Goal: Transaction & Acquisition: Purchase product/service

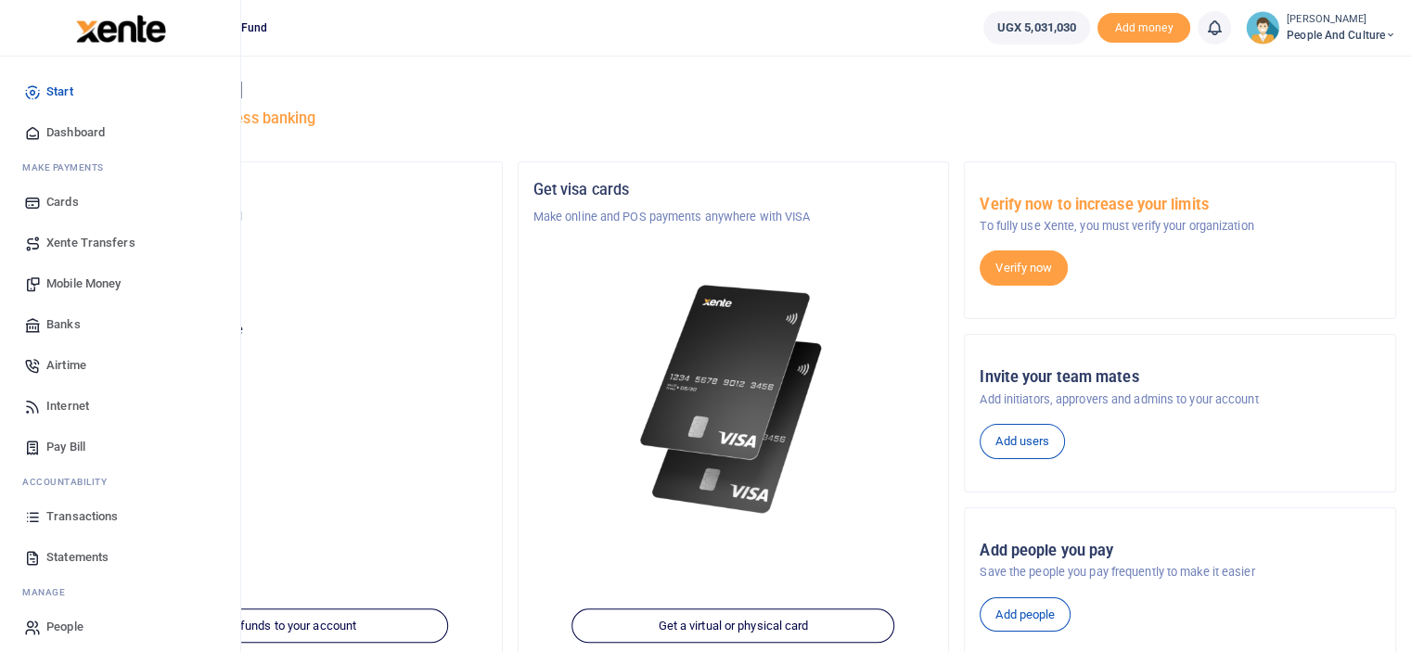
click at [84, 282] on span "Mobile Money" at bounding box center [83, 284] width 74 height 19
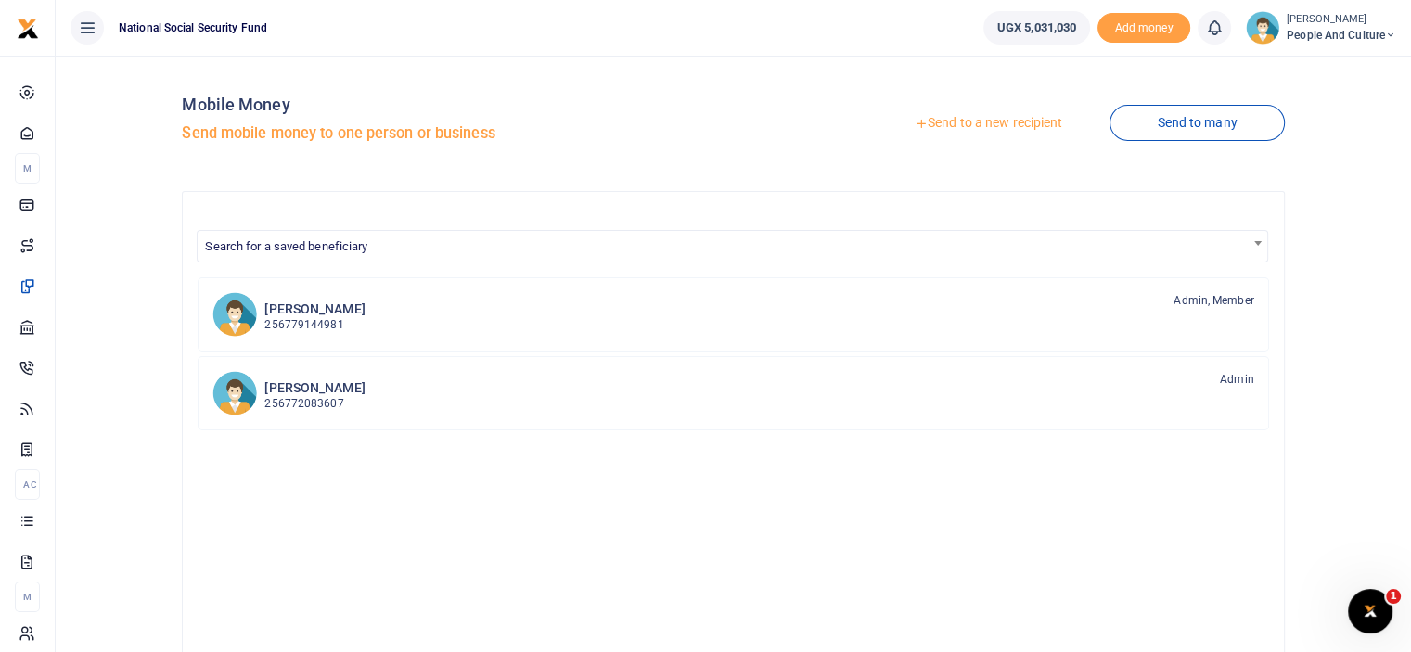
click at [919, 123] on icon at bounding box center [921, 123] width 13 height 13
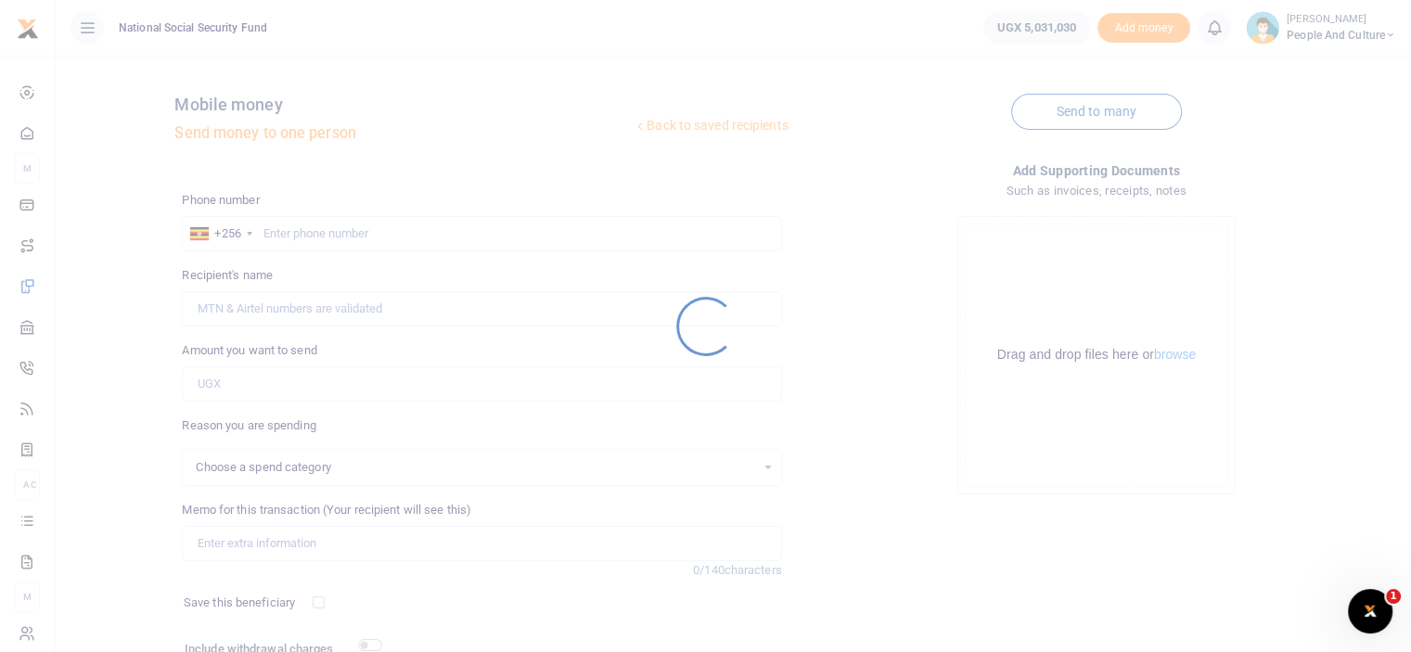
select select
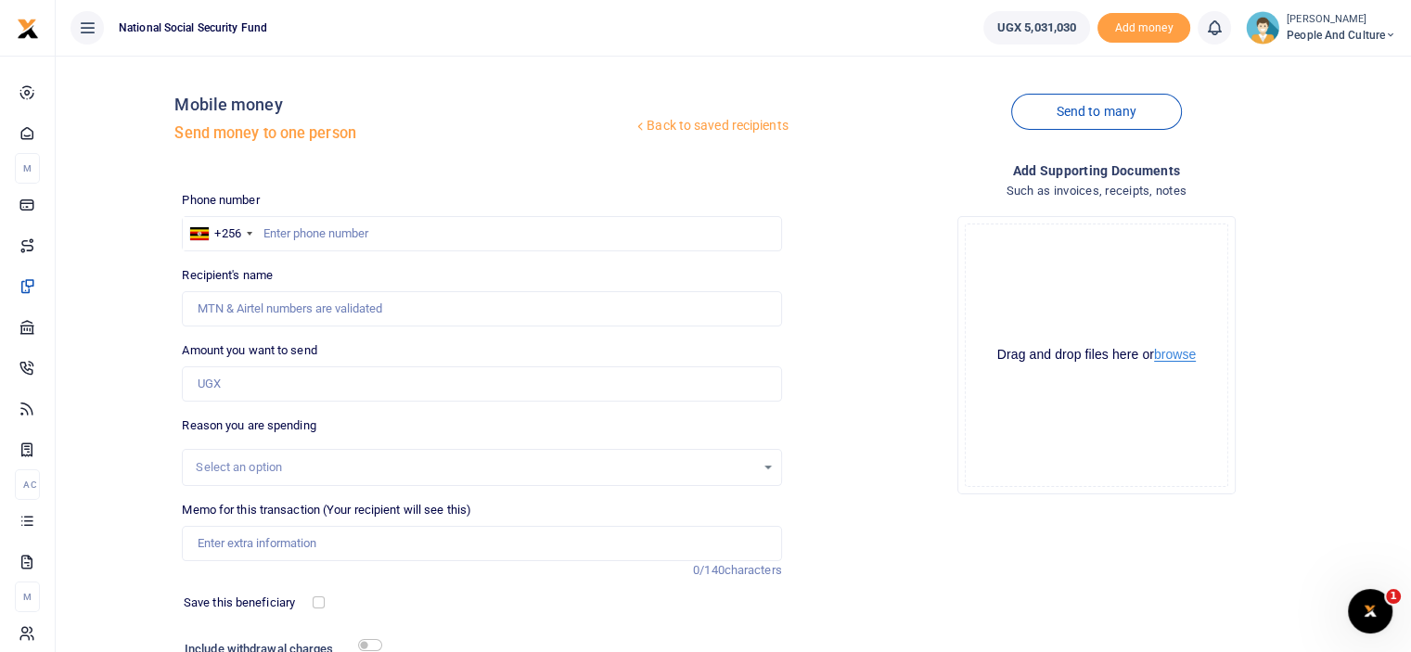
click at [1168, 355] on button "browse" at bounding box center [1175, 355] width 42 height 14
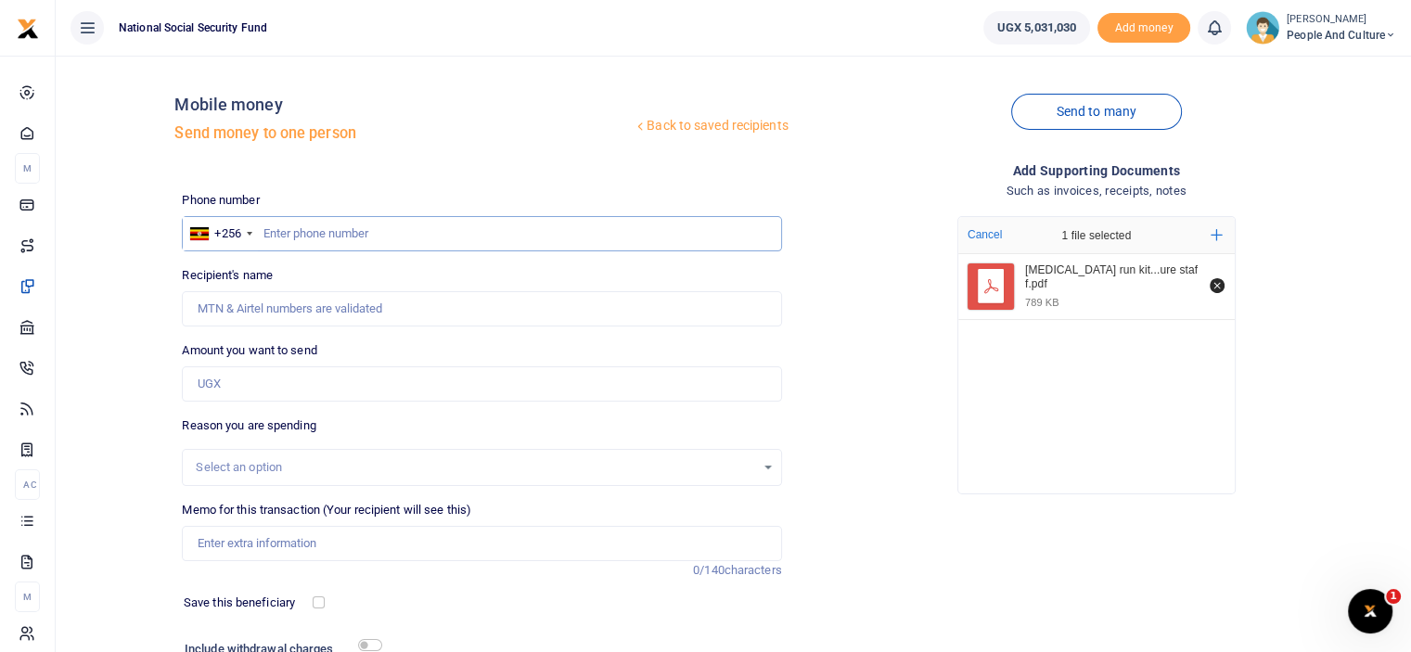
click at [316, 236] on input "text" at bounding box center [481, 233] width 599 height 35
type input "0775926432"
type input "Babra Matte Kabugho"
click at [282, 378] on input "Amount you want to send" at bounding box center [481, 384] width 599 height 35
type input "600,000"
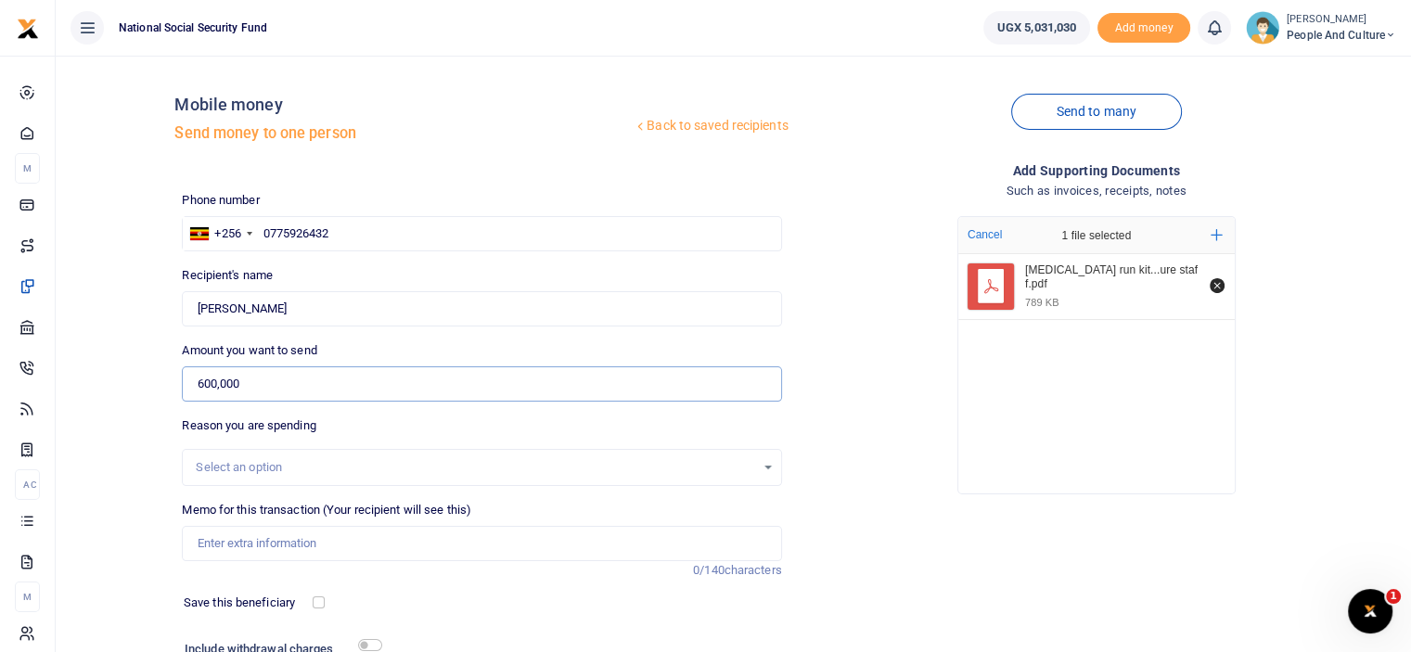
scroll to position [93, 0]
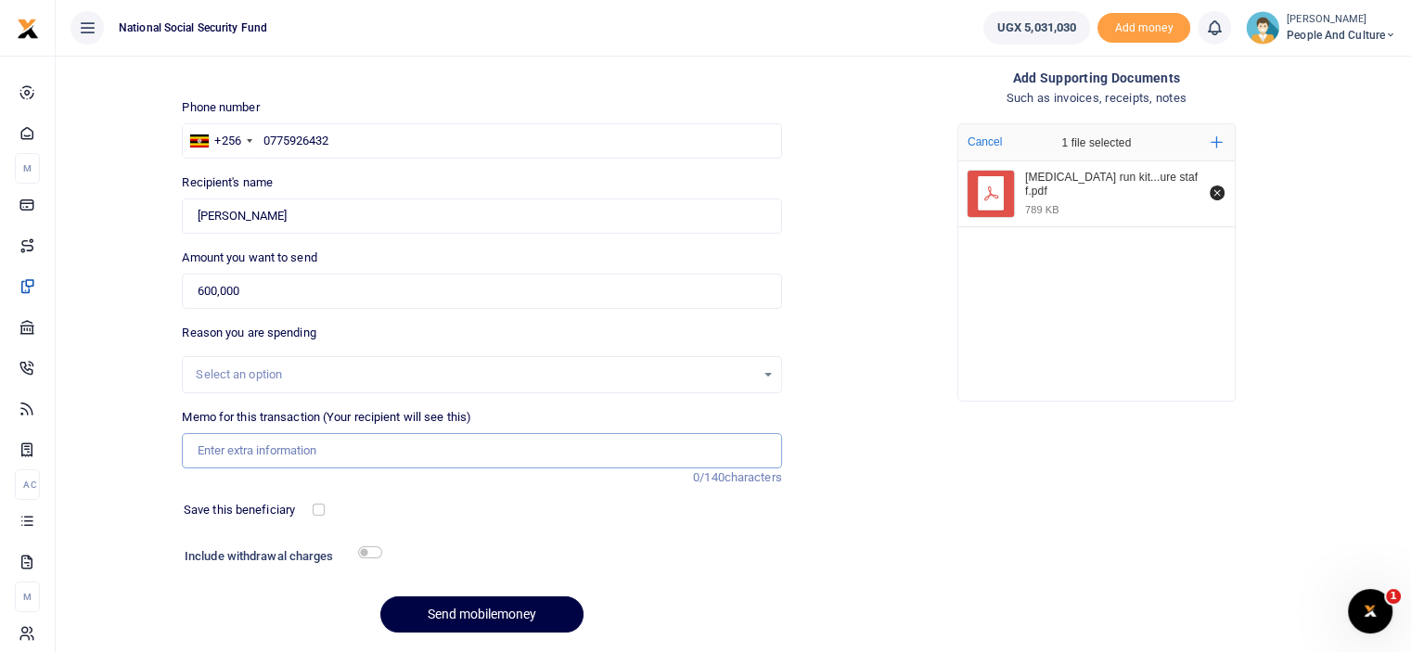
click at [306, 450] on input "Memo for this transaction (Your recipient will see this)" at bounding box center [481, 450] width 599 height 35
paste input "Baby gifts for Anna Mary, Noelina and Phionah"
click at [457, 448] on input "Baby gifts for Anna Mary, Noelina and Phionah" at bounding box center [481, 450] width 599 height 35
type input "Baby gifts for Anna Mary, Noelina and Phionah"
click at [370, 552] on input "checkbox" at bounding box center [370, 553] width 24 height 12
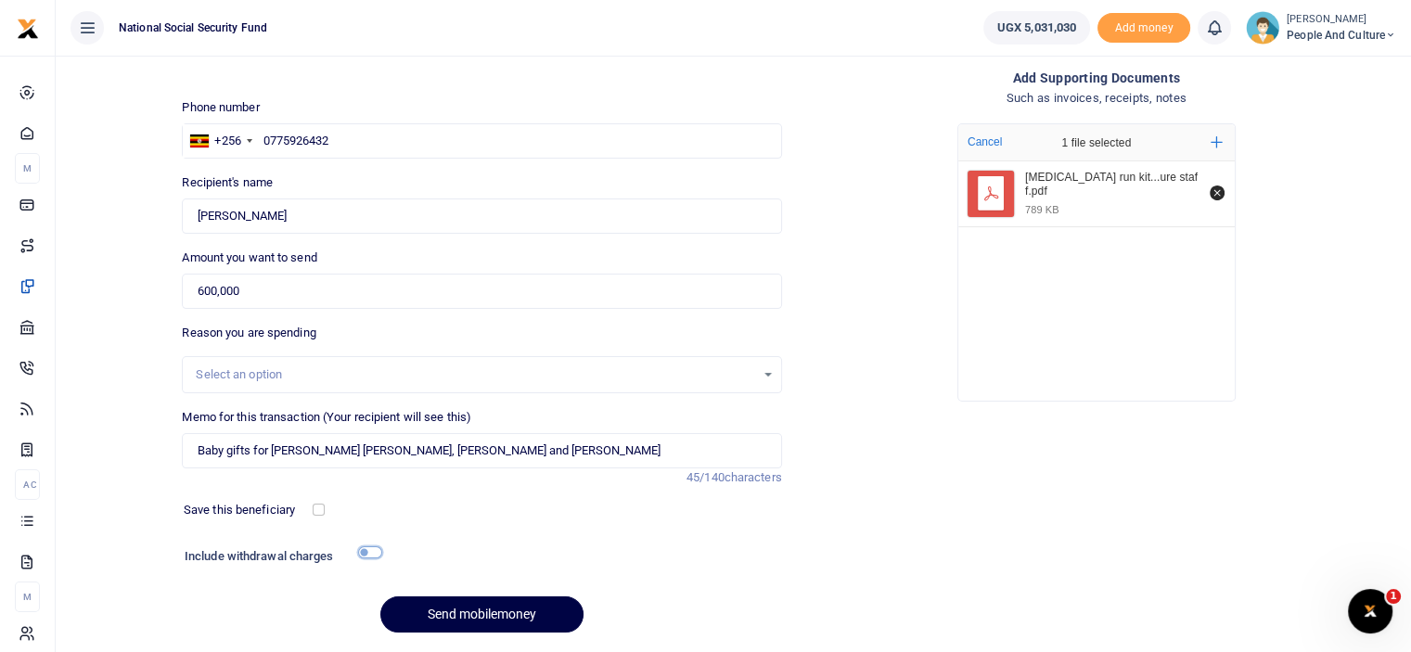
checkbox input "true"
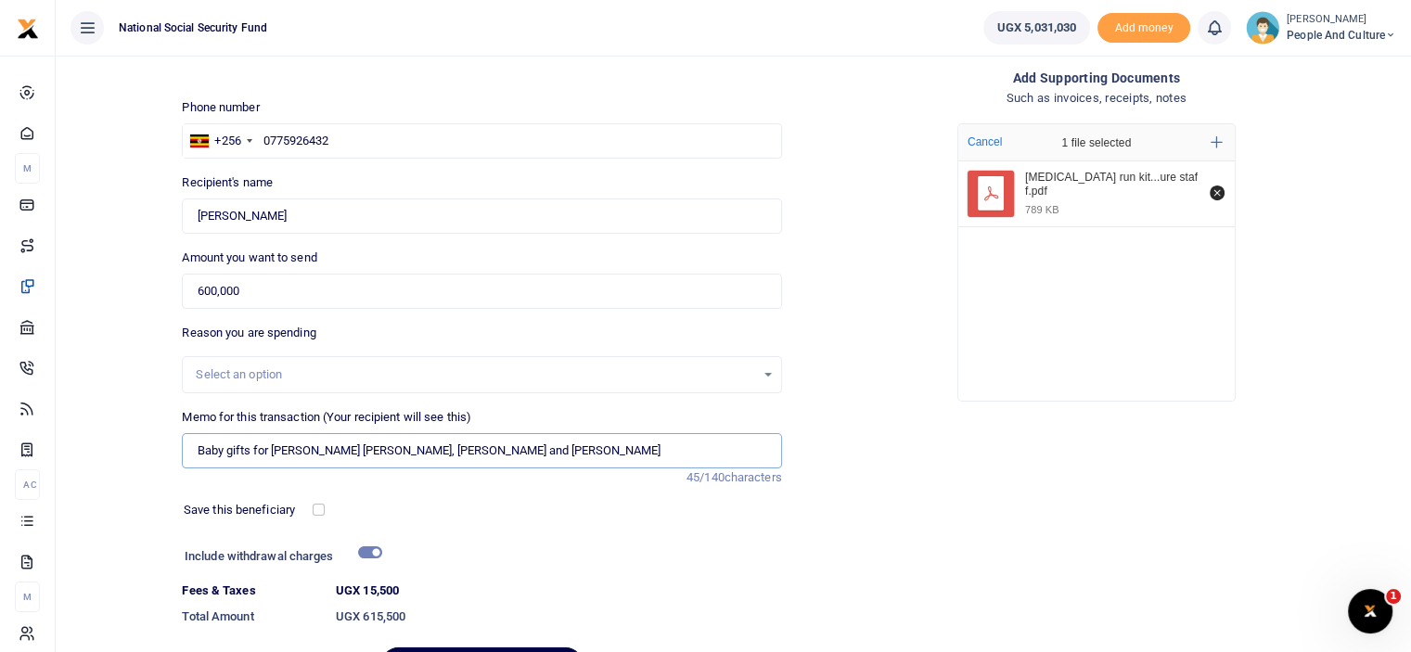
drag, startPoint x: 485, startPoint y: 453, endPoint x: 195, endPoint y: 441, distance: 290.7
click at [195, 441] on input "Baby gifts for Anna Mary, Noelina and Phionah" at bounding box center [481, 450] width 599 height 35
click at [197, 452] on input "Cancer run kits for people and culture staff" at bounding box center [481, 450] width 599 height 35
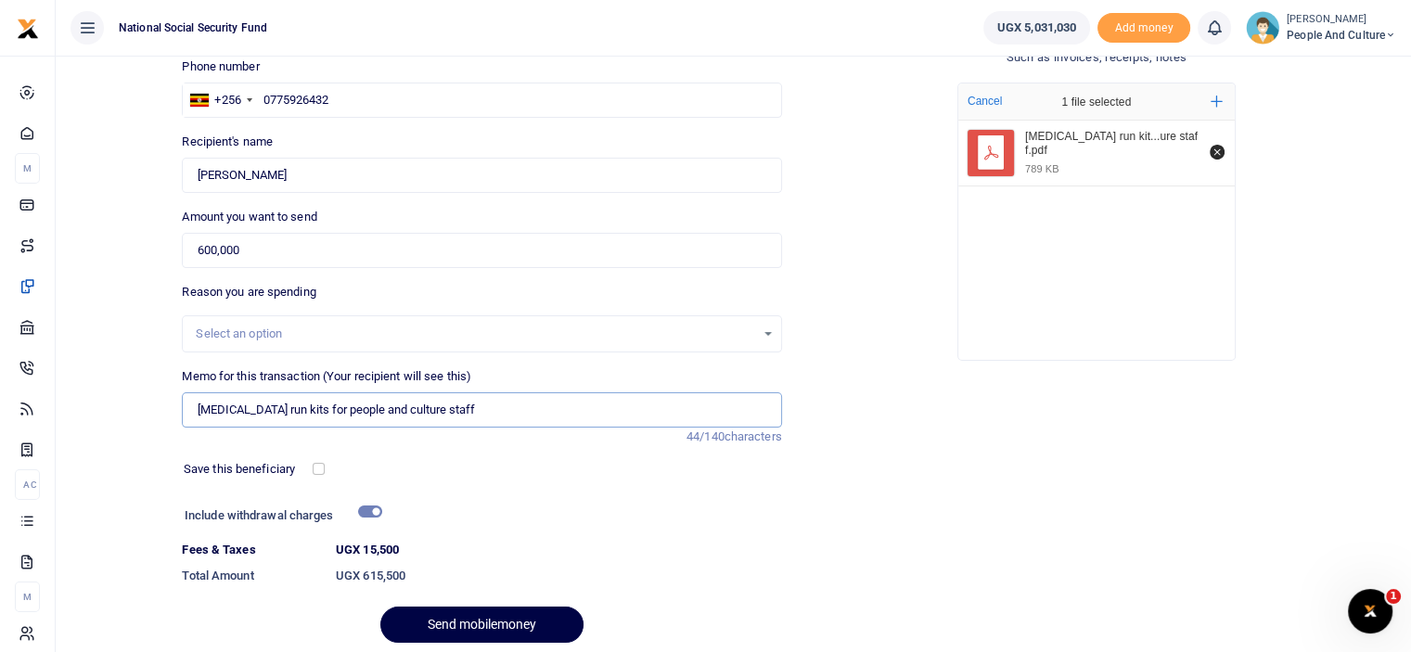
scroll to position [0, 0]
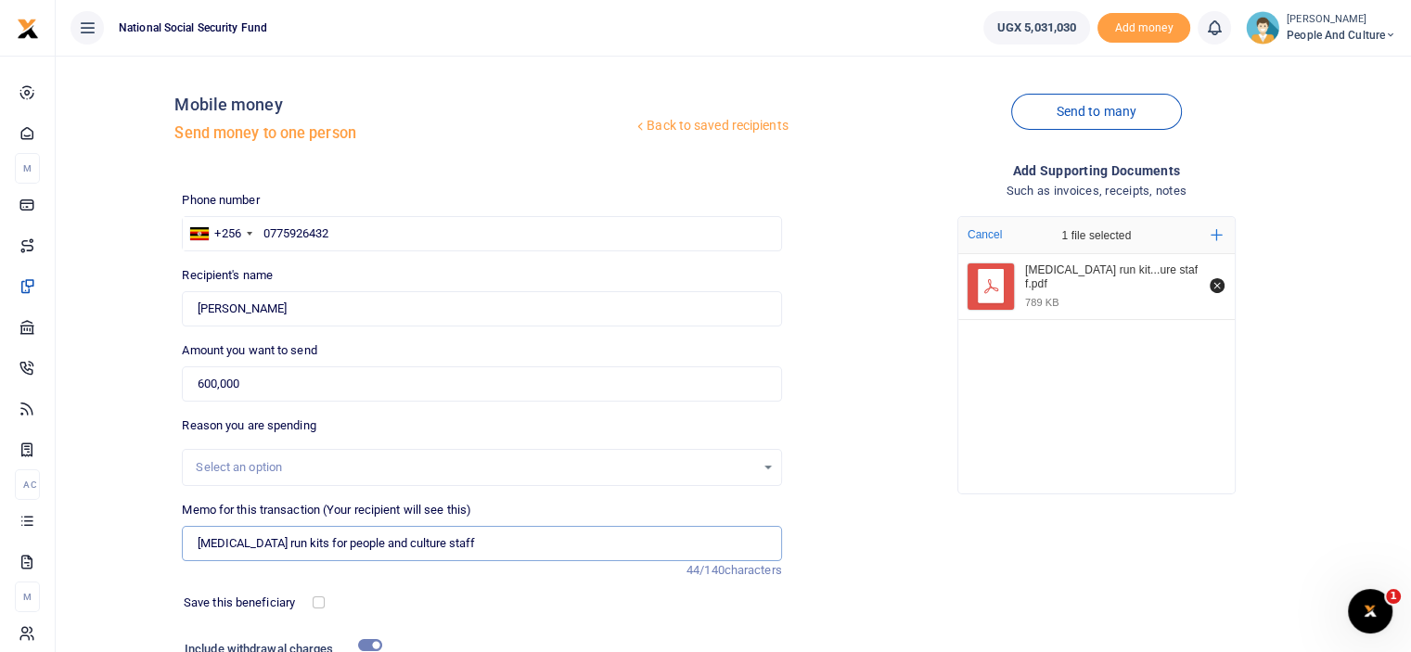
type input "Cancer run kits for people and culture staff"
click at [387, 238] on input "0775926432" at bounding box center [481, 233] width 599 height 35
type input "0772234577"
type input "Robert Stephen Mawanda"
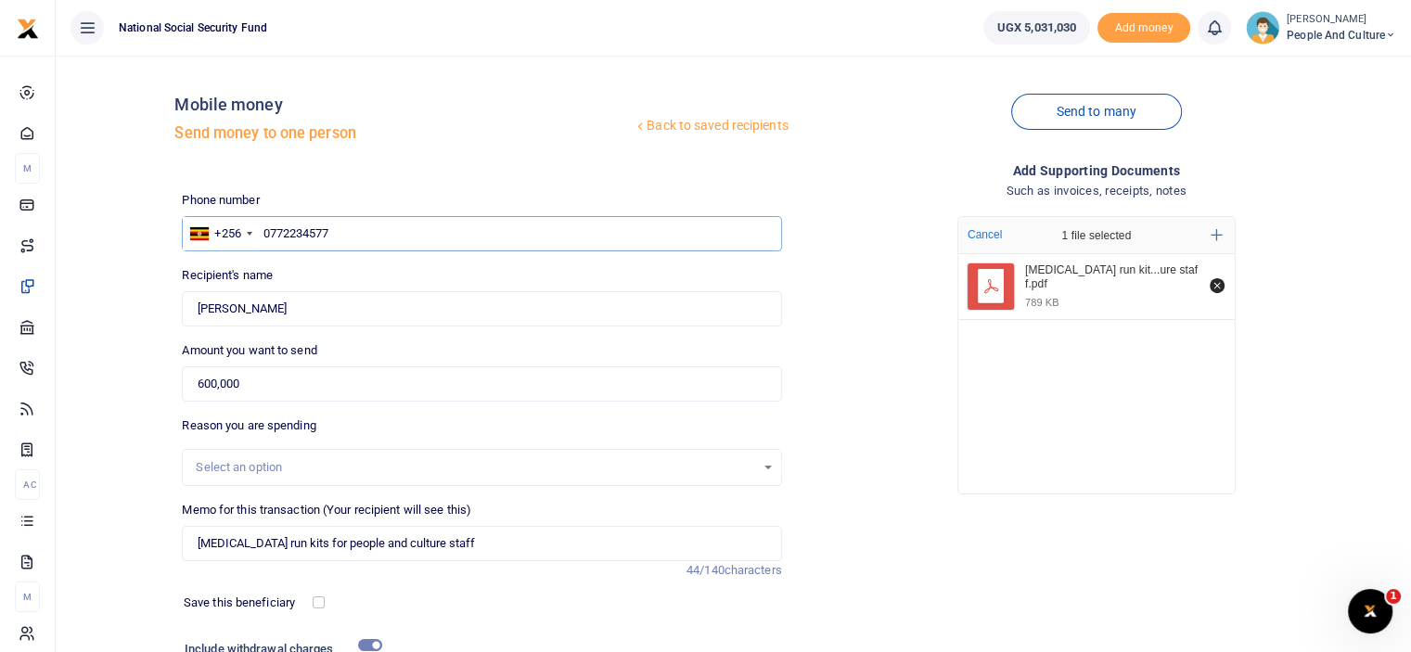
type input "0772234577"
click at [264, 388] on input "600,000" at bounding box center [481, 384] width 599 height 35
click at [369, 228] on input "0772234577" at bounding box center [481, 233] width 599 height 35
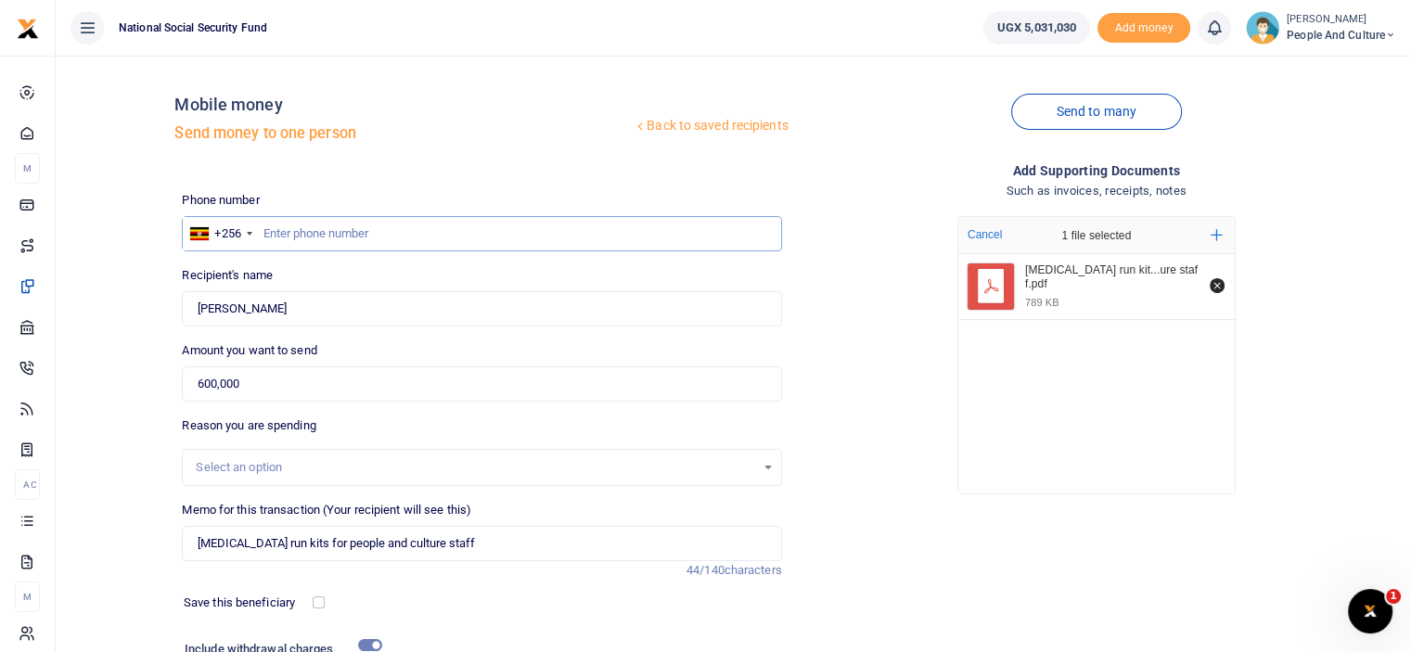
type input "0"
type input "078548647"
type input "0785486474"
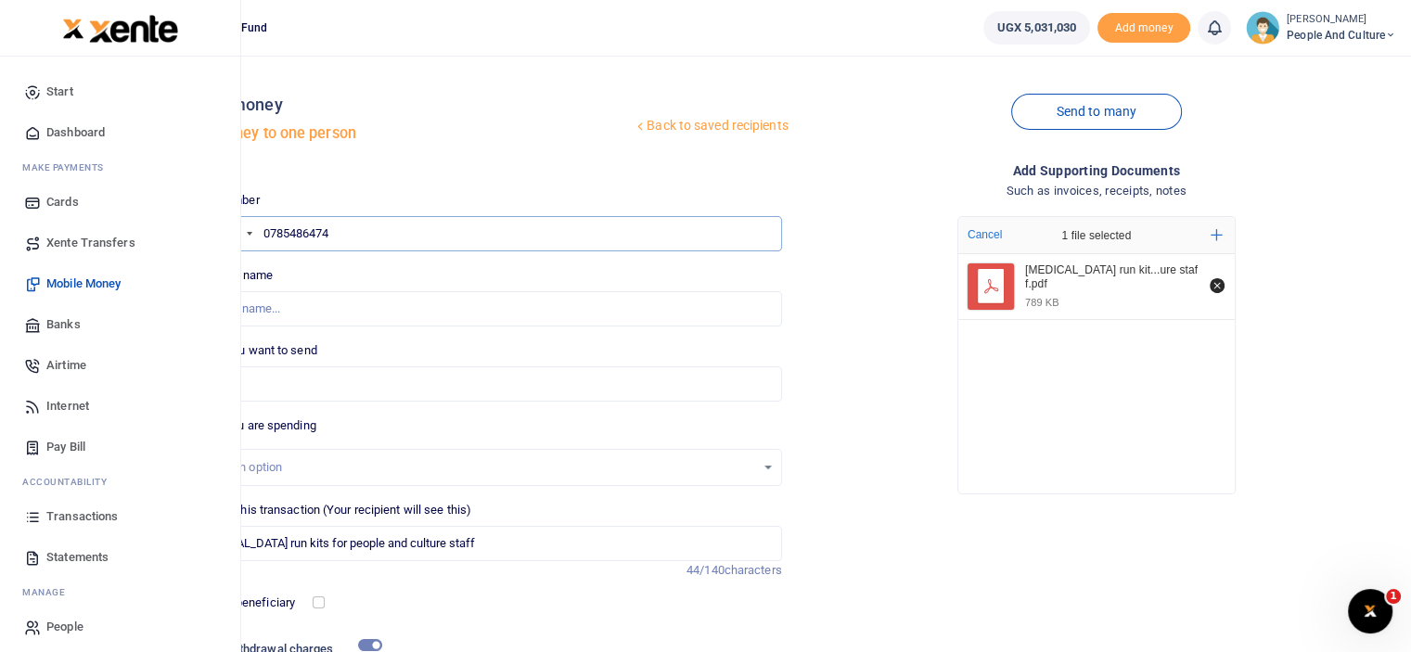
type input "Patricia Kayaga Christine"
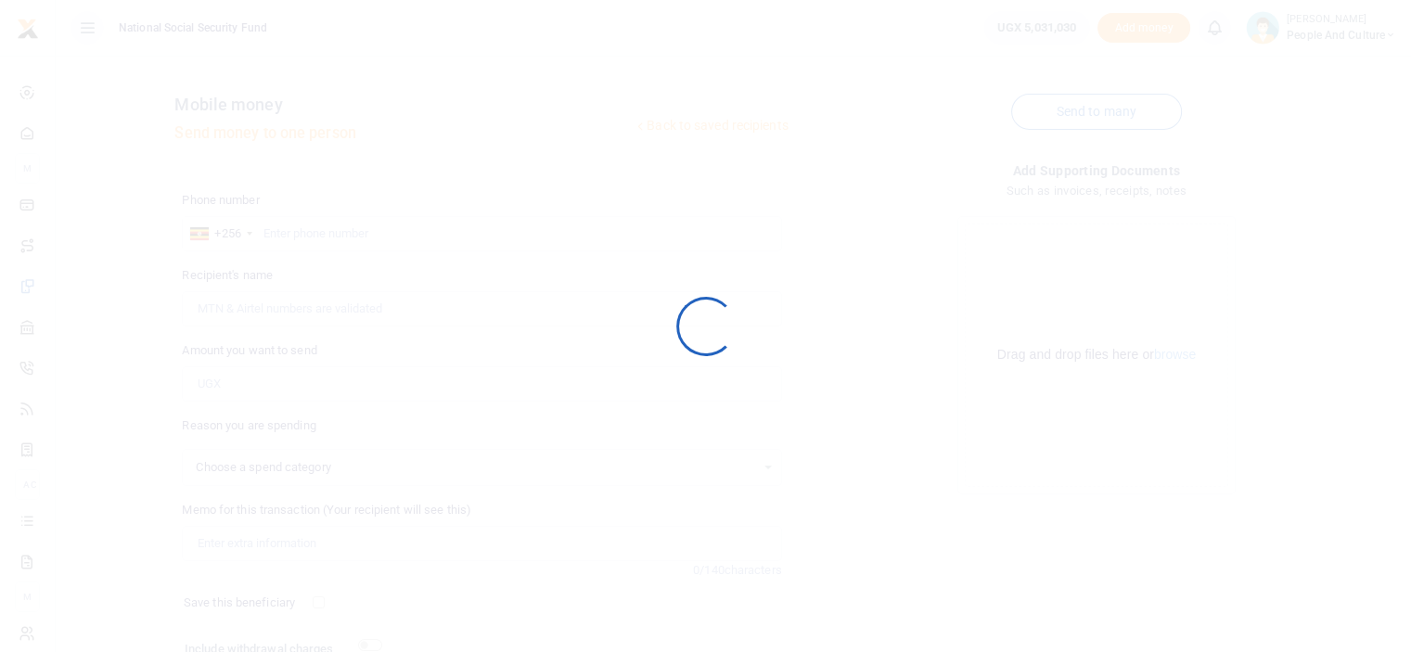
select select
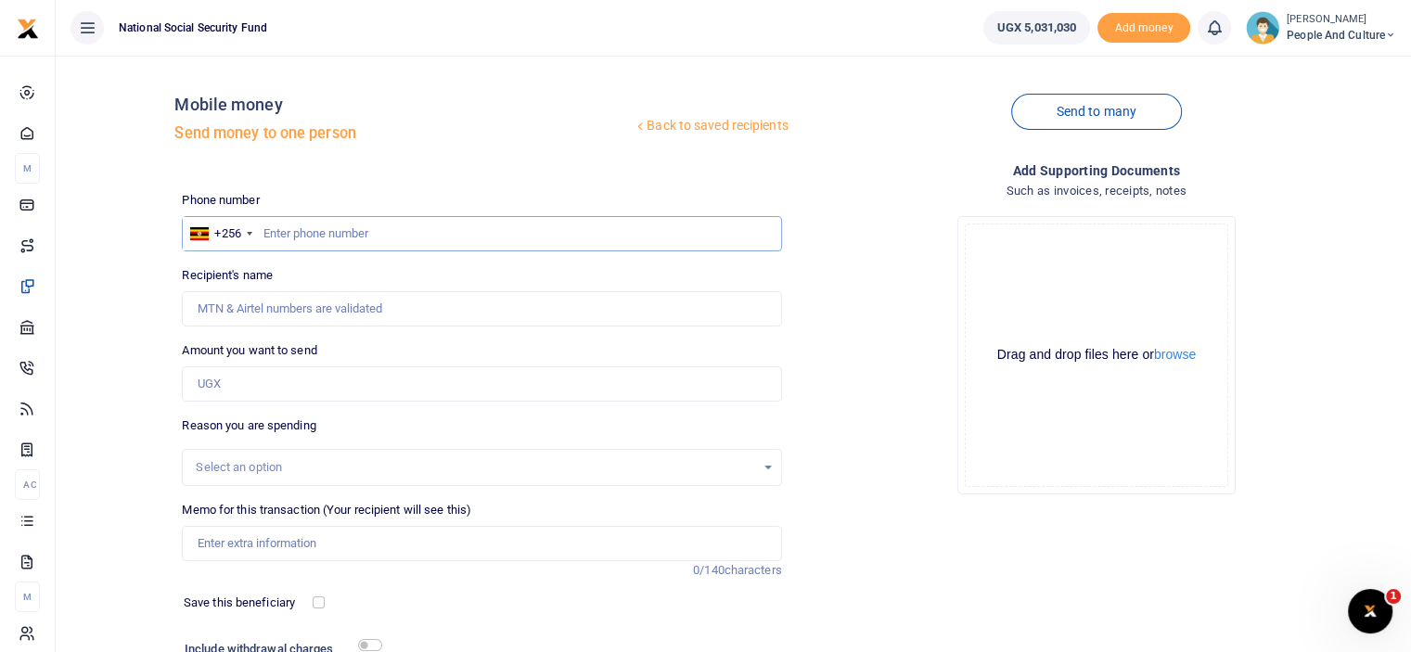
click at [316, 229] on input "text" at bounding box center [481, 233] width 599 height 35
type input "0702310477"
click at [268, 392] on input "Amount you want to send" at bounding box center [481, 384] width 599 height 35
type input "800,000"
type input "Nelson Turyahabwe"
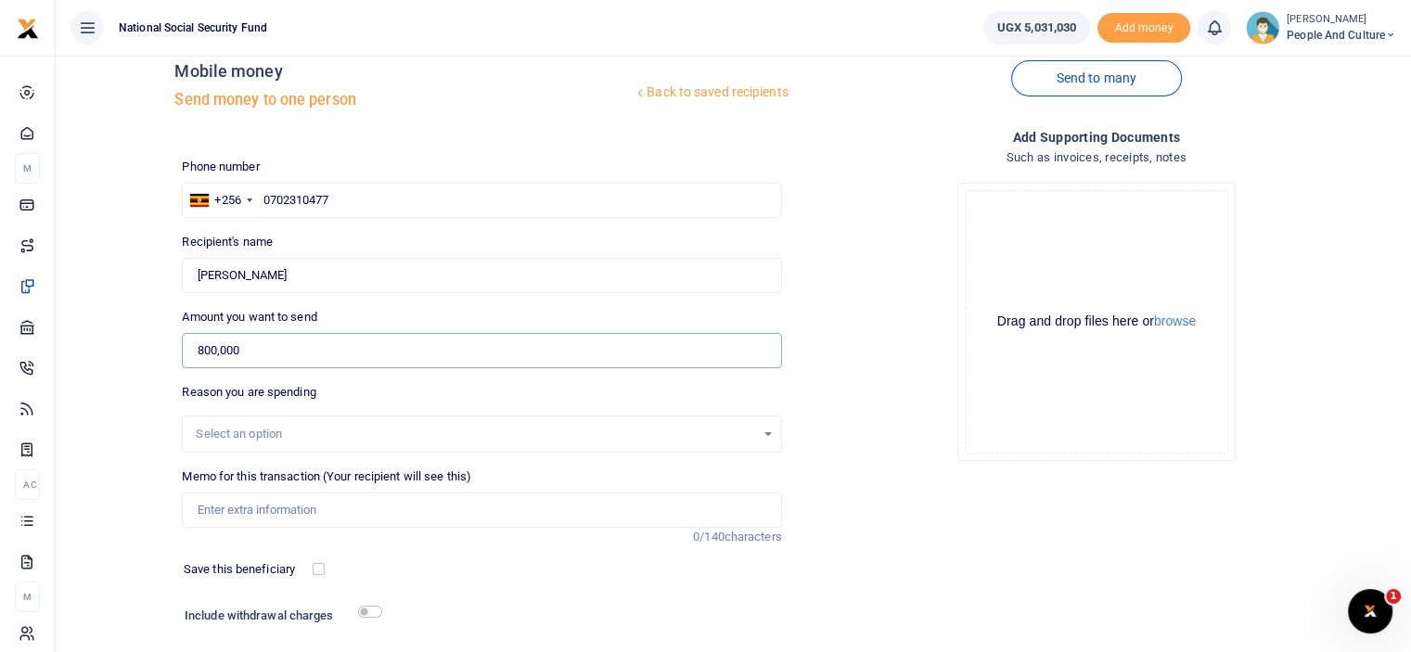
scroll to position [93, 0]
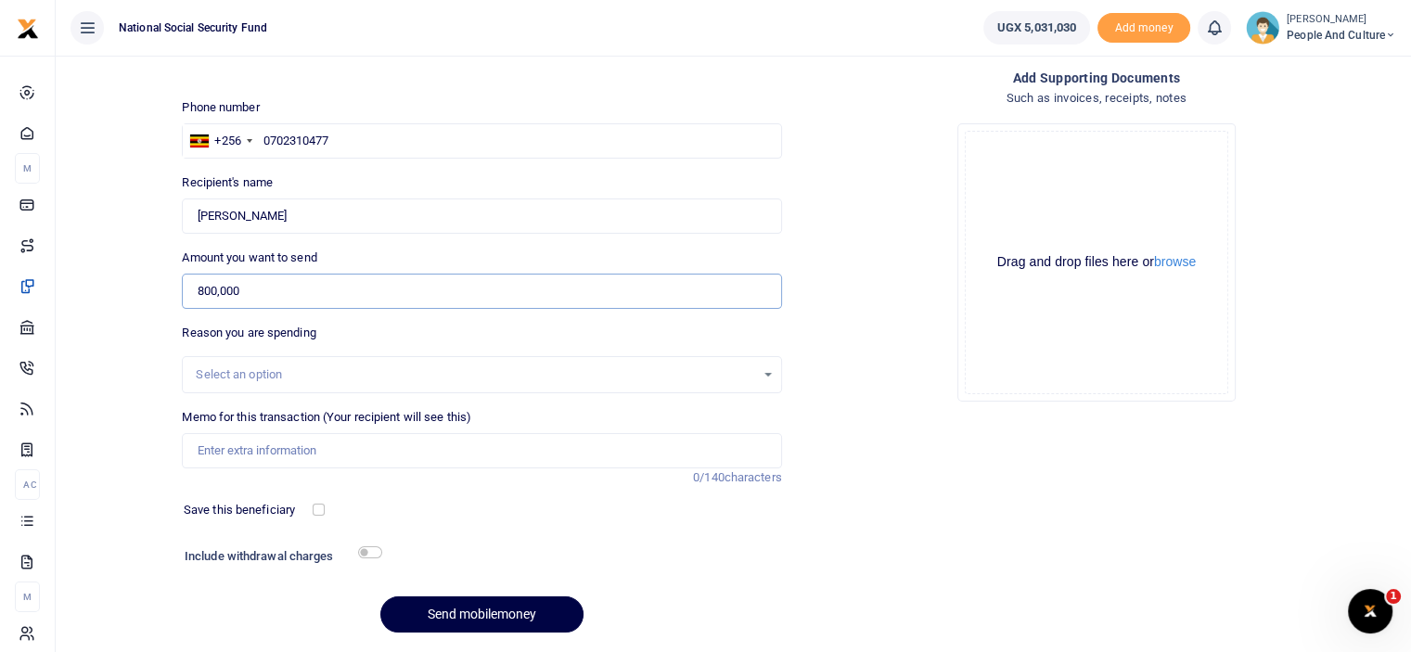
type input "800,000"
click at [239, 447] on input "Memo for this transaction (Your recipient will see this)" at bounding box center [481, 450] width 599 height 35
paste input "Baby gifts for Anna Mary, Noelina and Phionah"
click at [330, 445] on input "Baby gifts for Anna Mary, Noelina and Phionah" at bounding box center [481, 450] width 599 height 35
type input "Baby gifts for Anna Mary Noelina and Phionah"
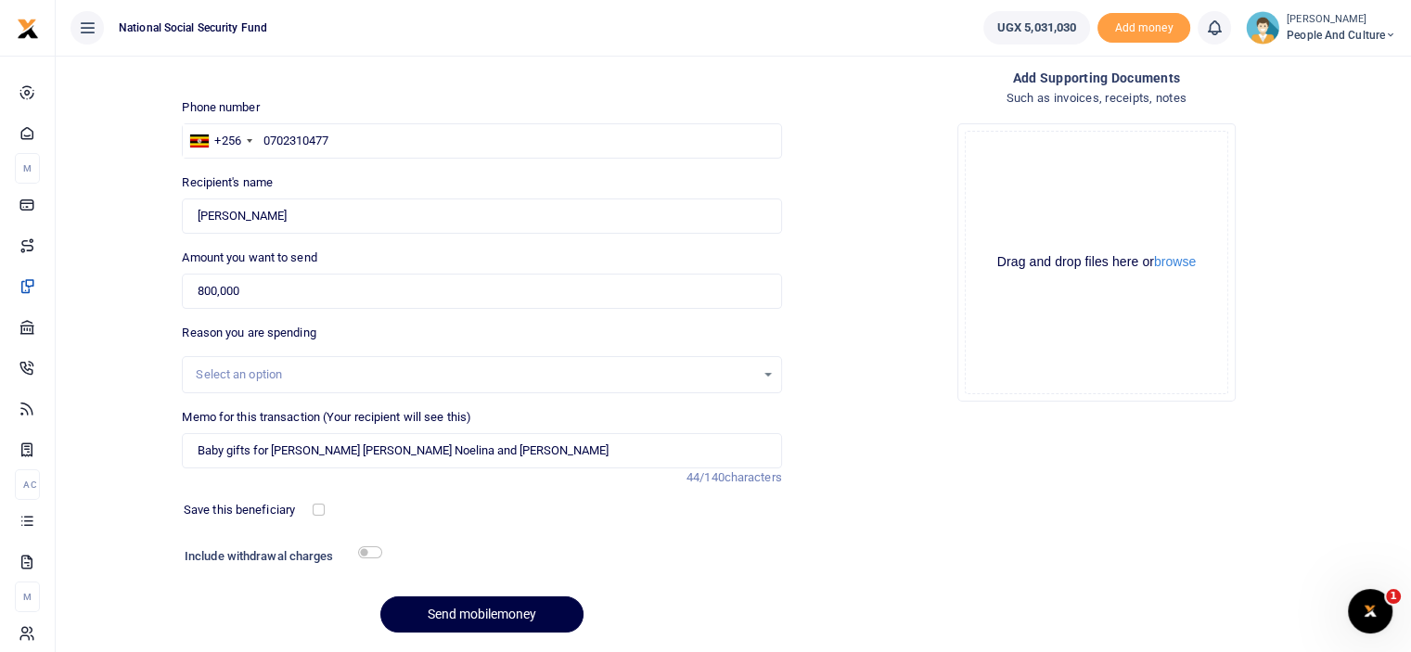
click at [367, 541] on div "Phone number +256 Uganda +256 0702310477 Phone is required. Recipient's name Fo…" at bounding box center [481, 373] width 614 height 550
click at [375, 554] on input "checkbox" at bounding box center [370, 553] width 24 height 12
checkbox input "true"
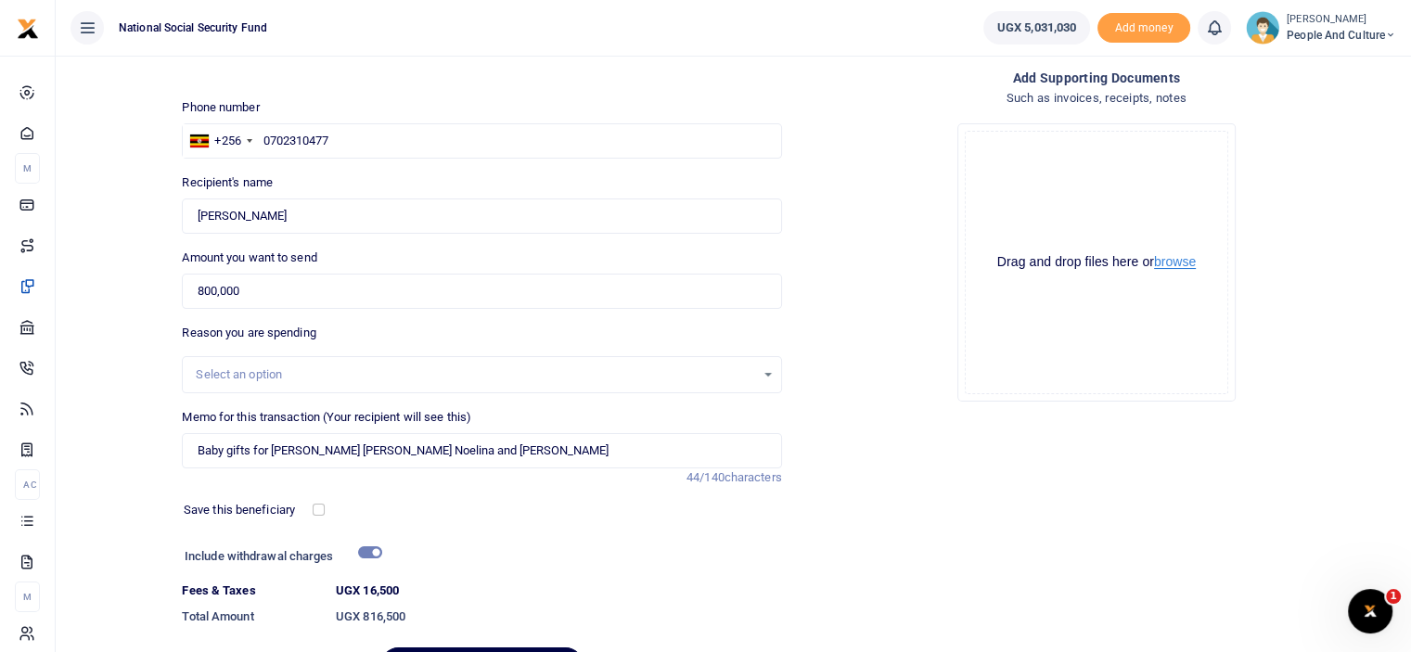
click at [1172, 260] on button "browse" at bounding box center [1175, 262] width 42 height 14
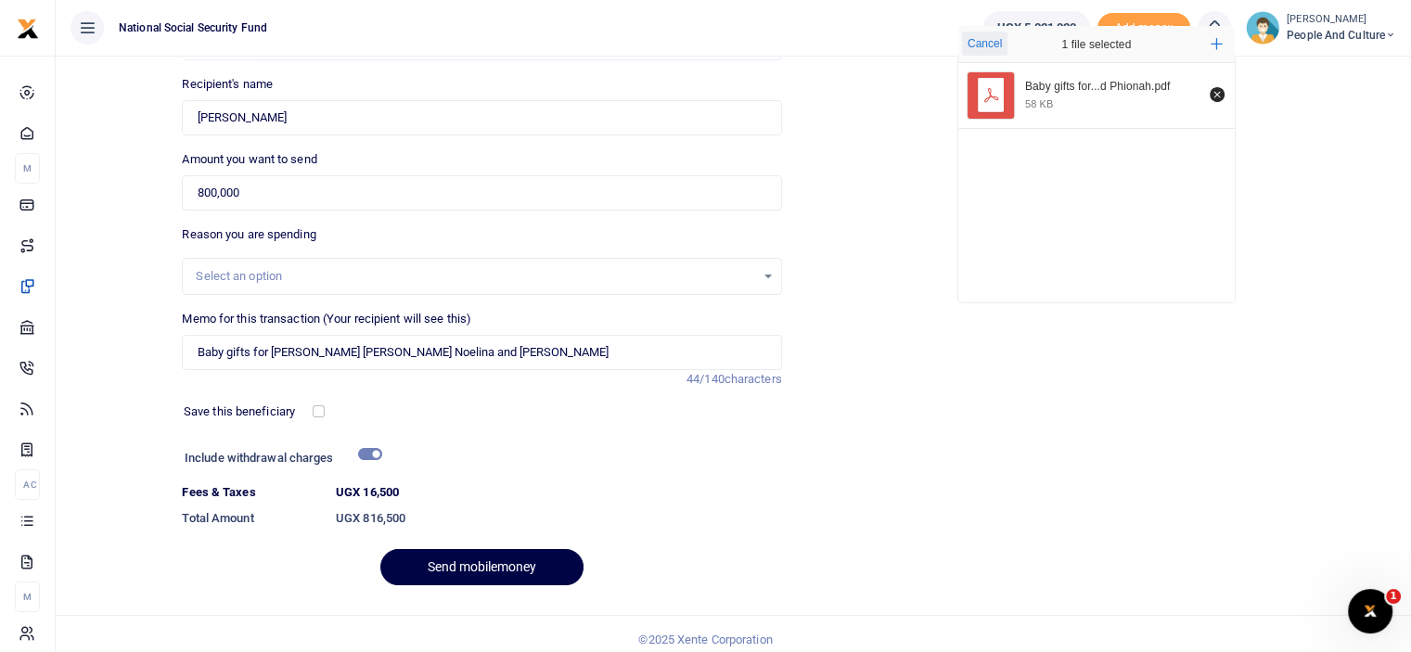
scroll to position [201, 0]
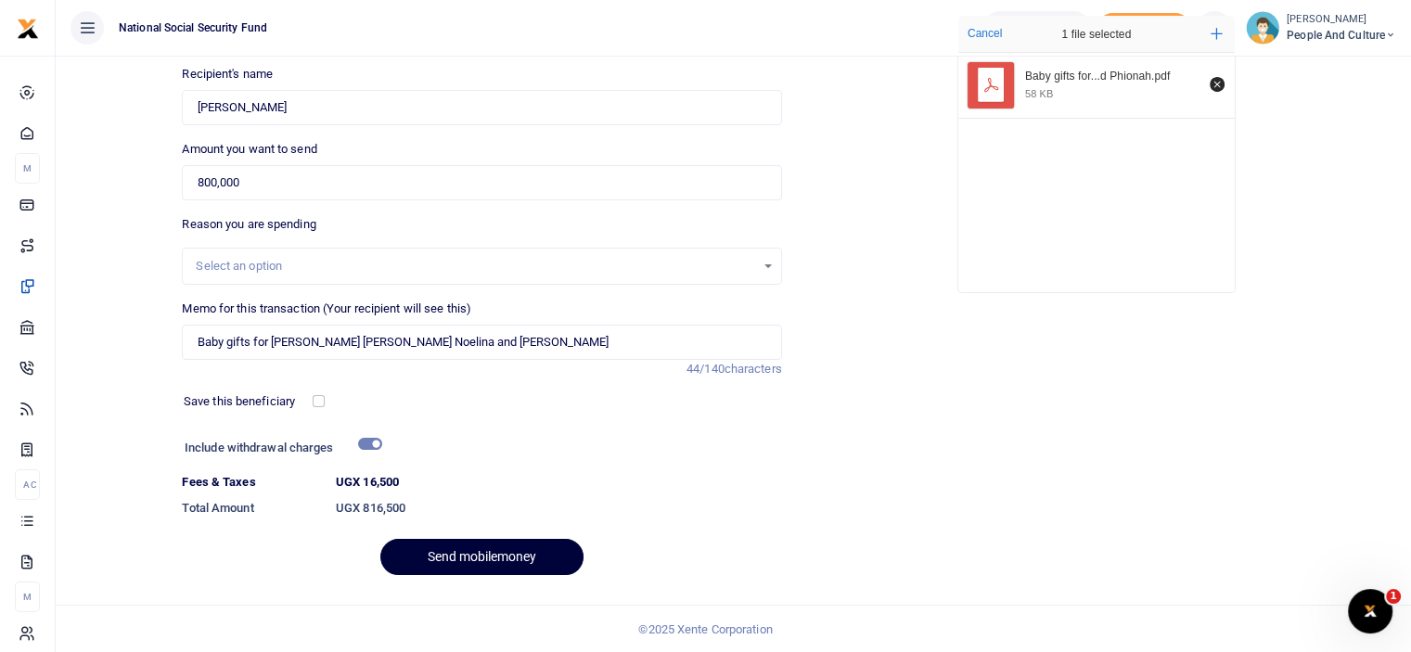
click at [440, 552] on button "Send mobilemoney" at bounding box center [481, 557] width 203 height 36
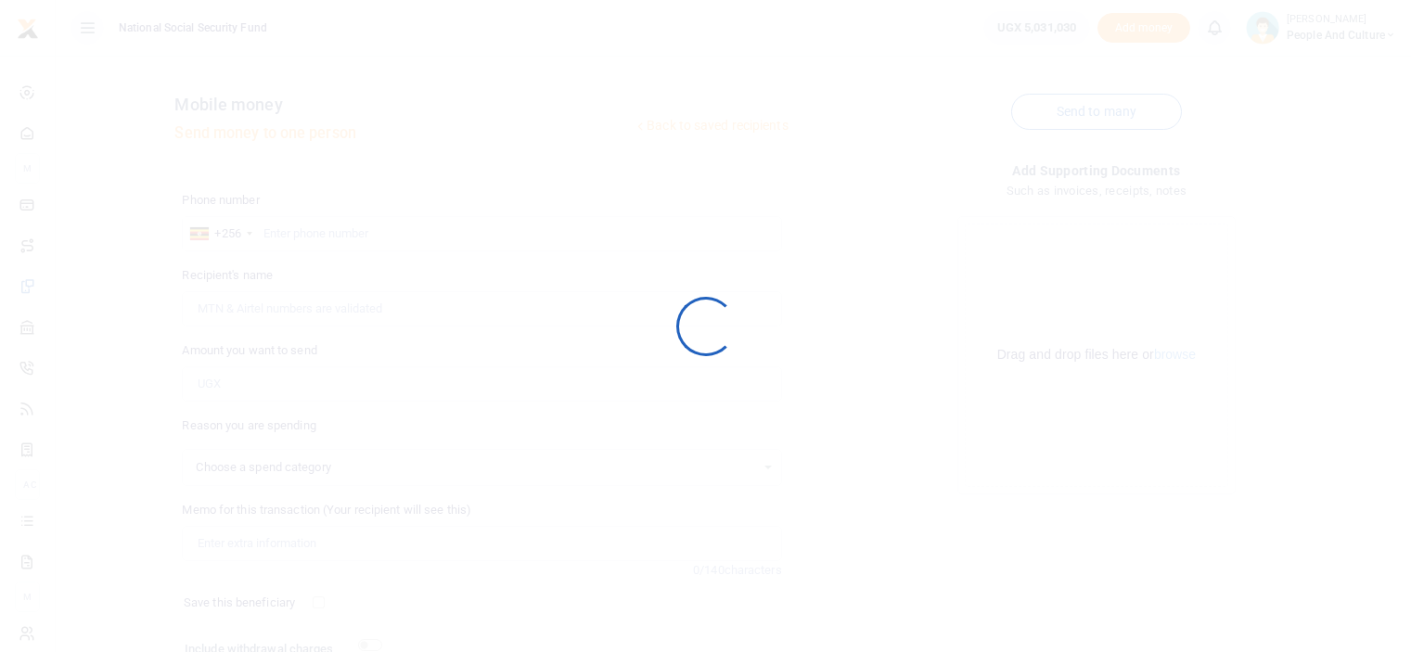
scroll to position [150, 0]
select select
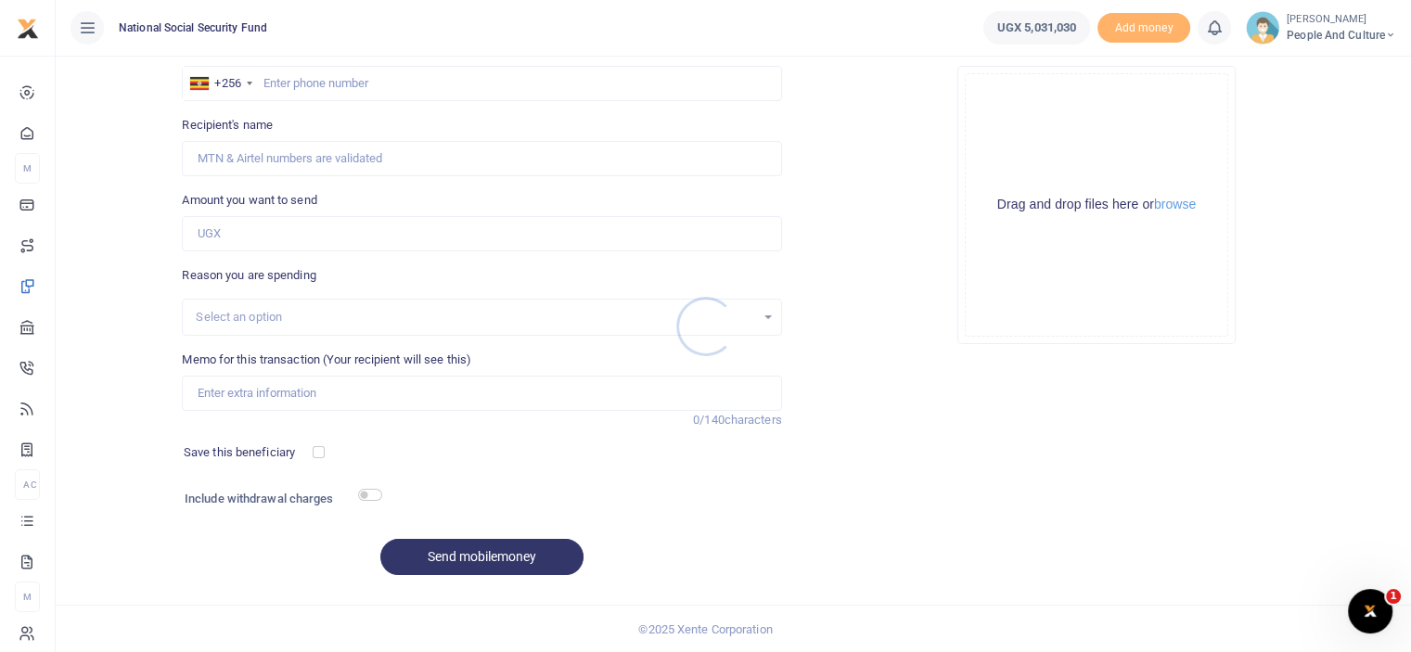
scroll to position [0, 0]
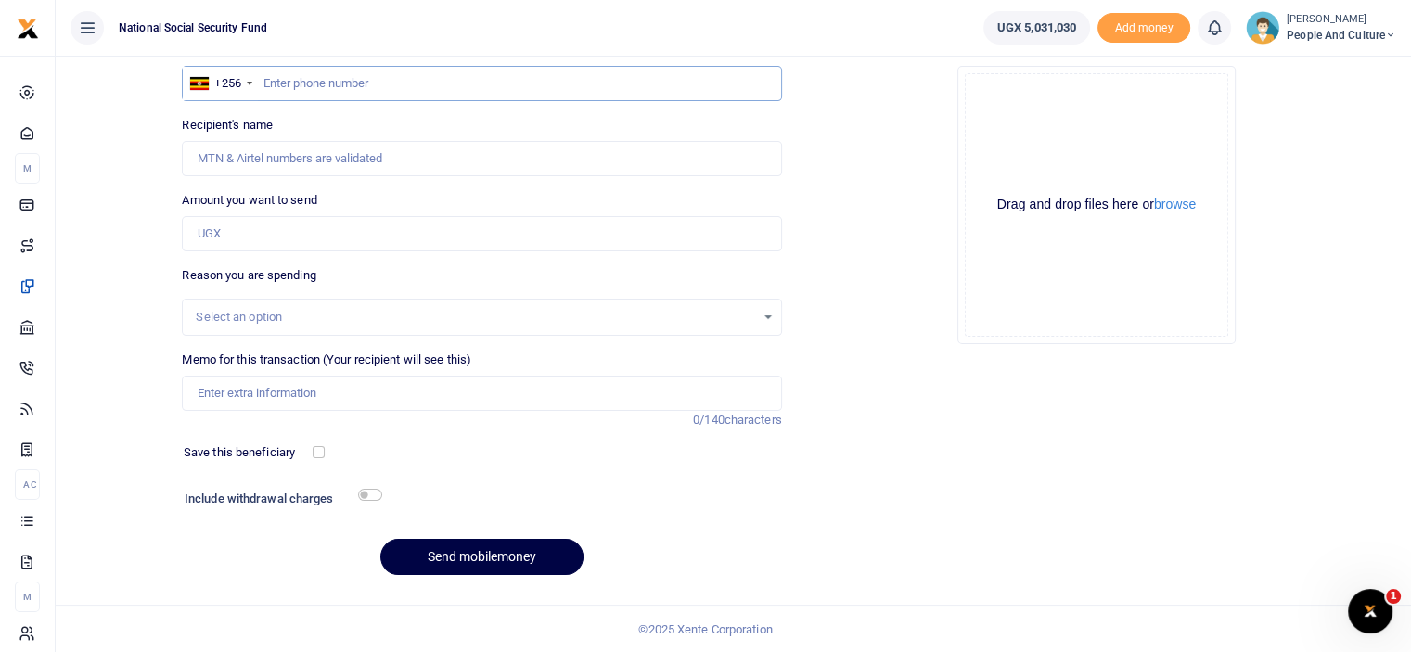
click at [391, 81] on input "text" at bounding box center [481, 83] width 599 height 35
type input "0775926432"
type input "Babra Matte Kabugho"
type input "0775926432"
click at [533, 233] on input "Amount you want to send" at bounding box center [481, 233] width 599 height 35
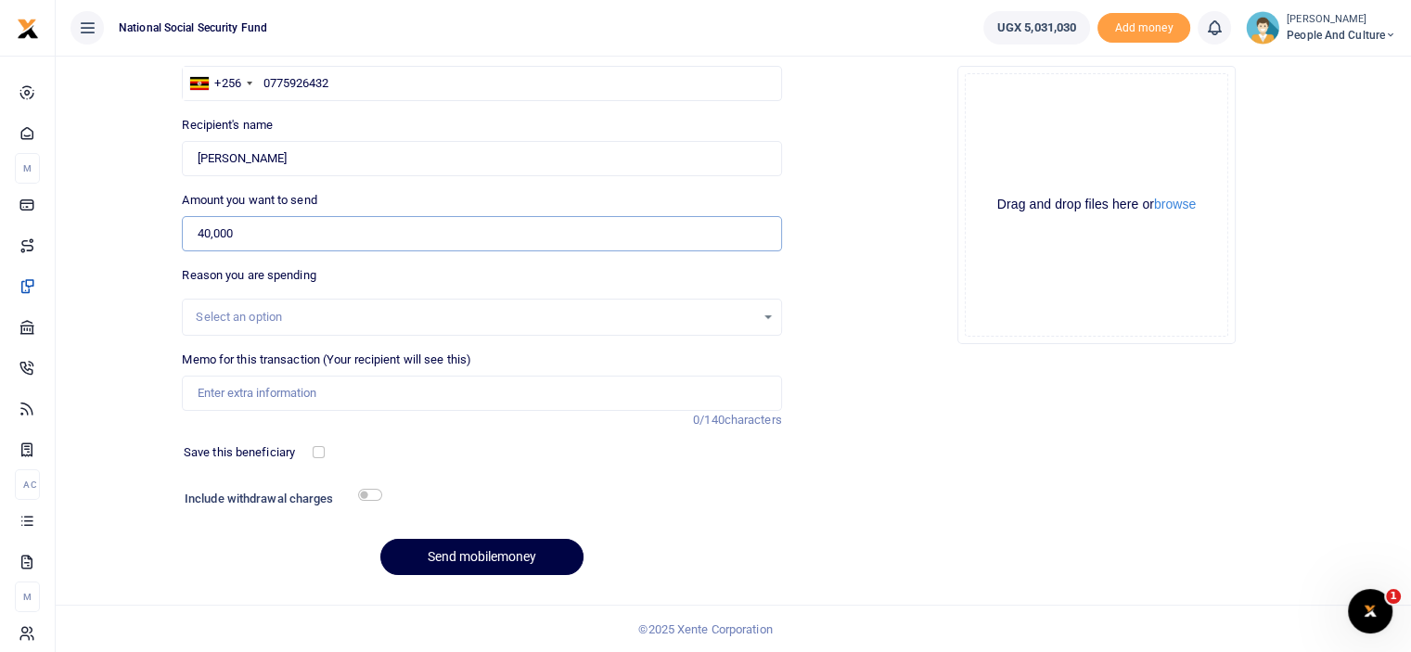
type input "40,000"
click at [1182, 192] on div "Drag and drop files here or browse Powered by Uppy" at bounding box center [1097, 205] width 264 height 264
click at [1177, 199] on button "browse" at bounding box center [1175, 205] width 42 height 14
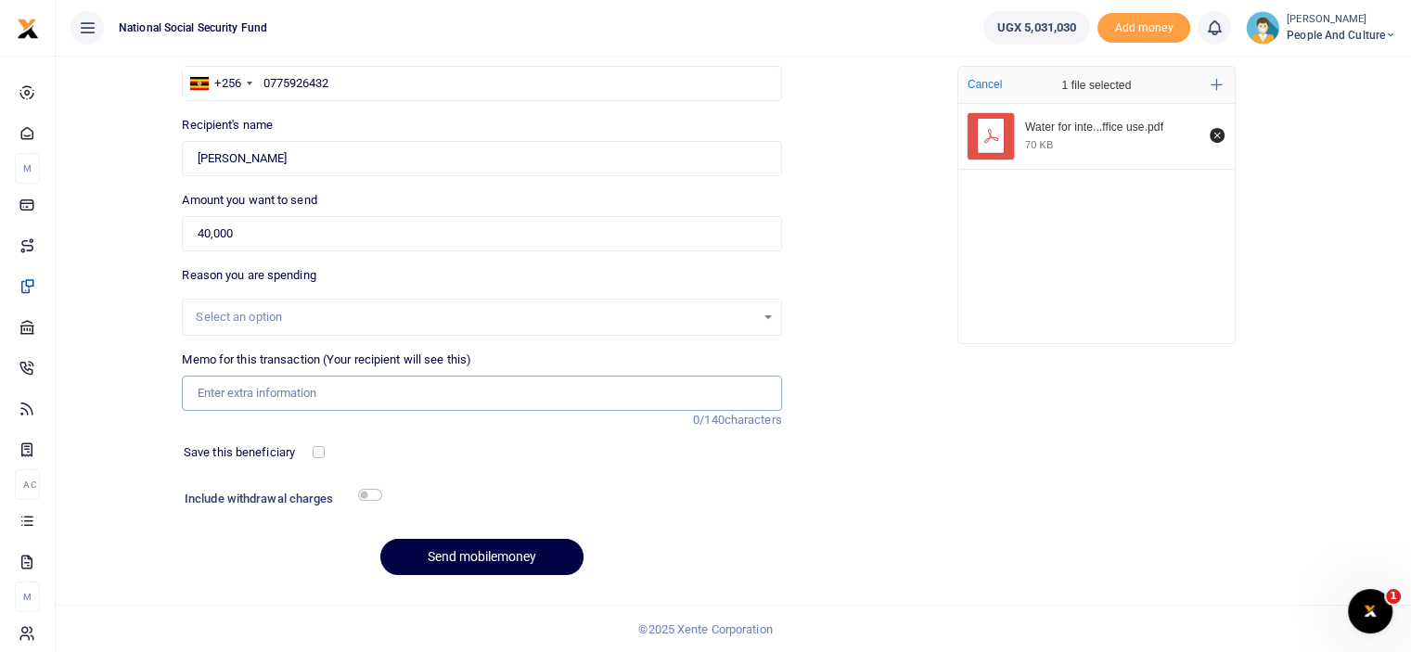
click at [271, 400] on input "Memo for this transaction (Your recipient will see this)" at bounding box center [481, 393] width 599 height 35
paste input "Water for interviews and office use"
type input "Water for interviews and office use"
click at [188, 417] on div "Memo for this transaction (Your recipient will see this) Water for interviews a…" at bounding box center [481, 390] width 614 height 79
click at [368, 489] on input "checkbox" at bounding box center [370, 495] width 24 height 12
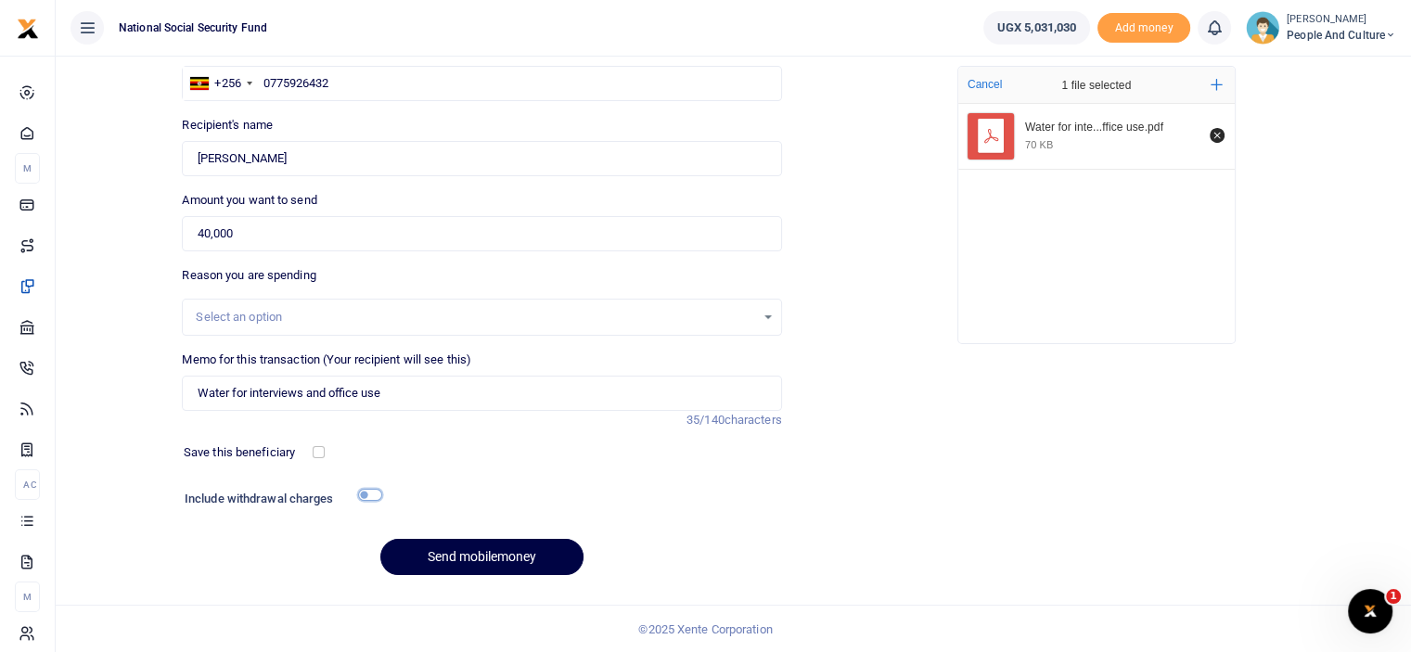
checkbox input "true"
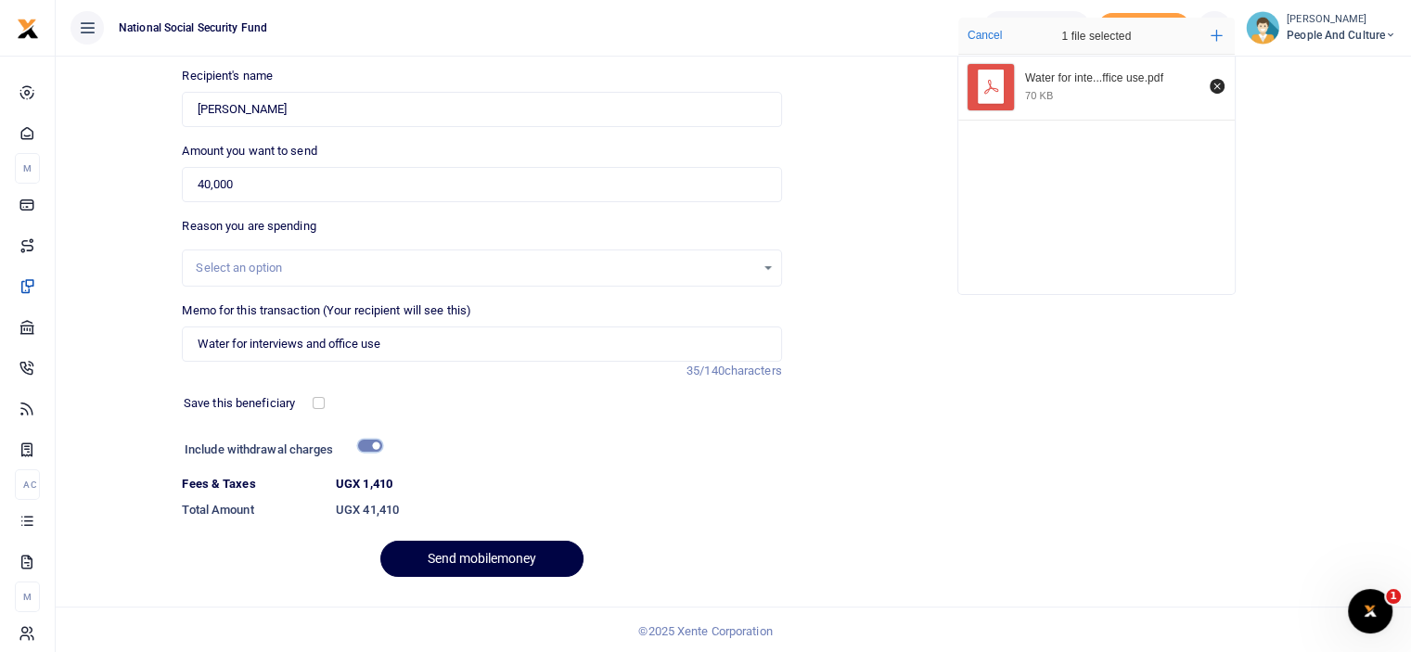
scroll to position [201, 0]
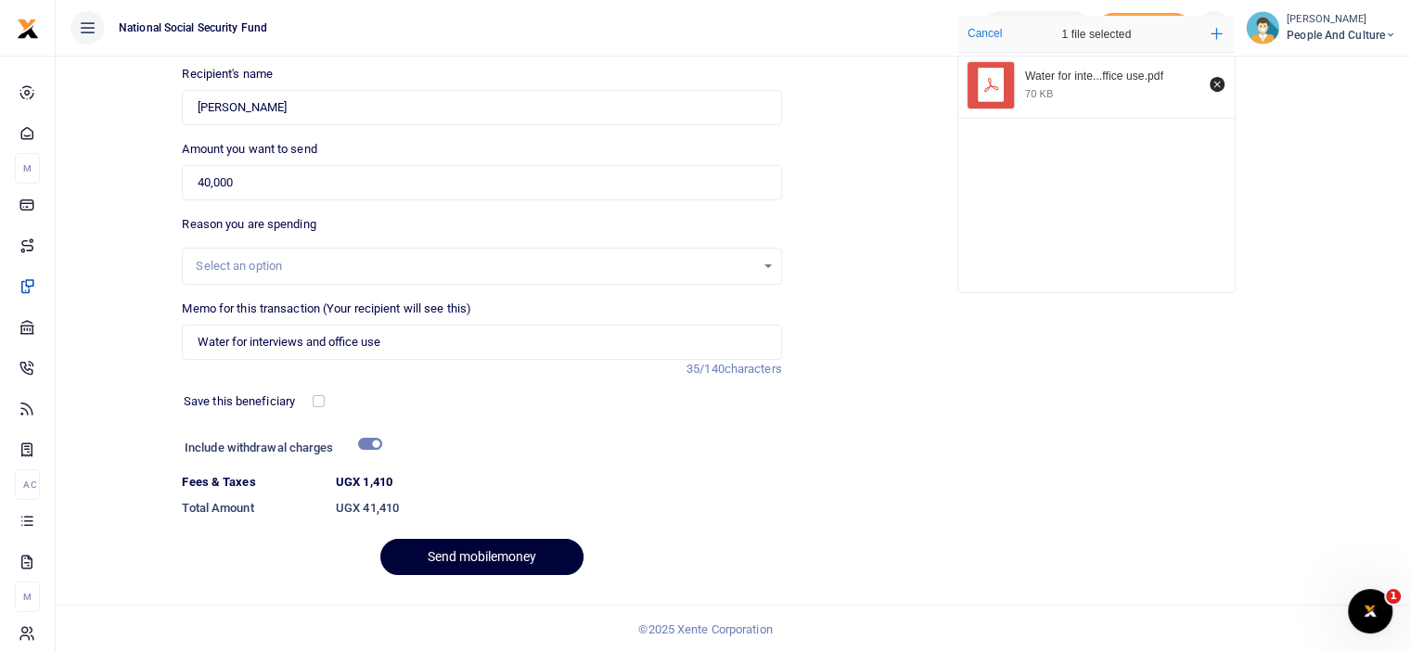
click at [463, 548] on button "Send mobilemoney" at bounding box center [481, 557] width 203 height 36
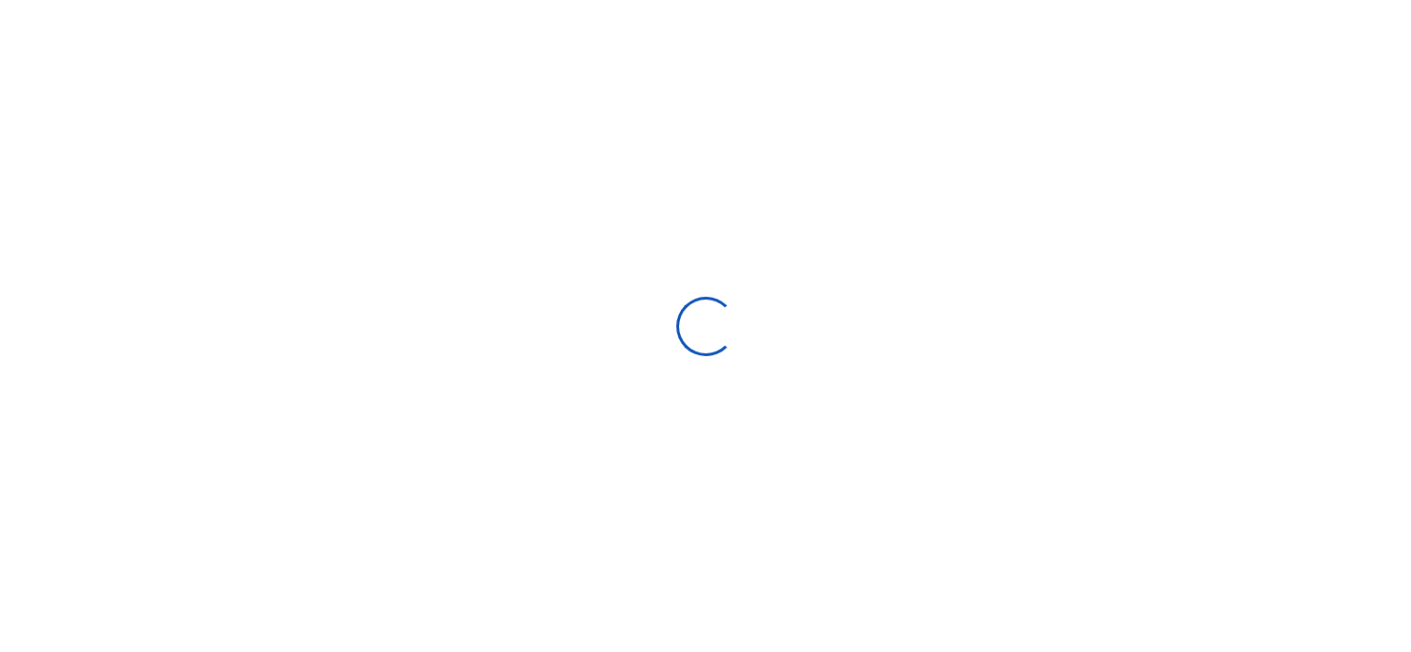
select select
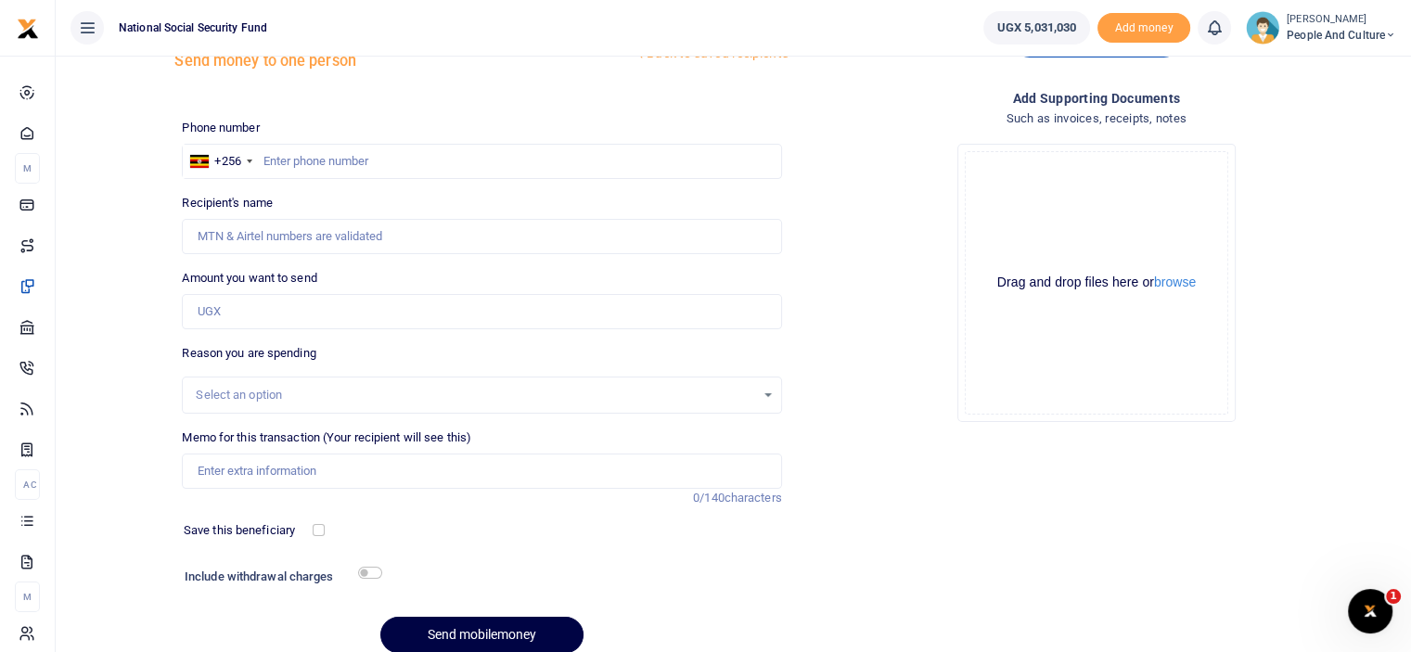
scroll to position [150, 0]
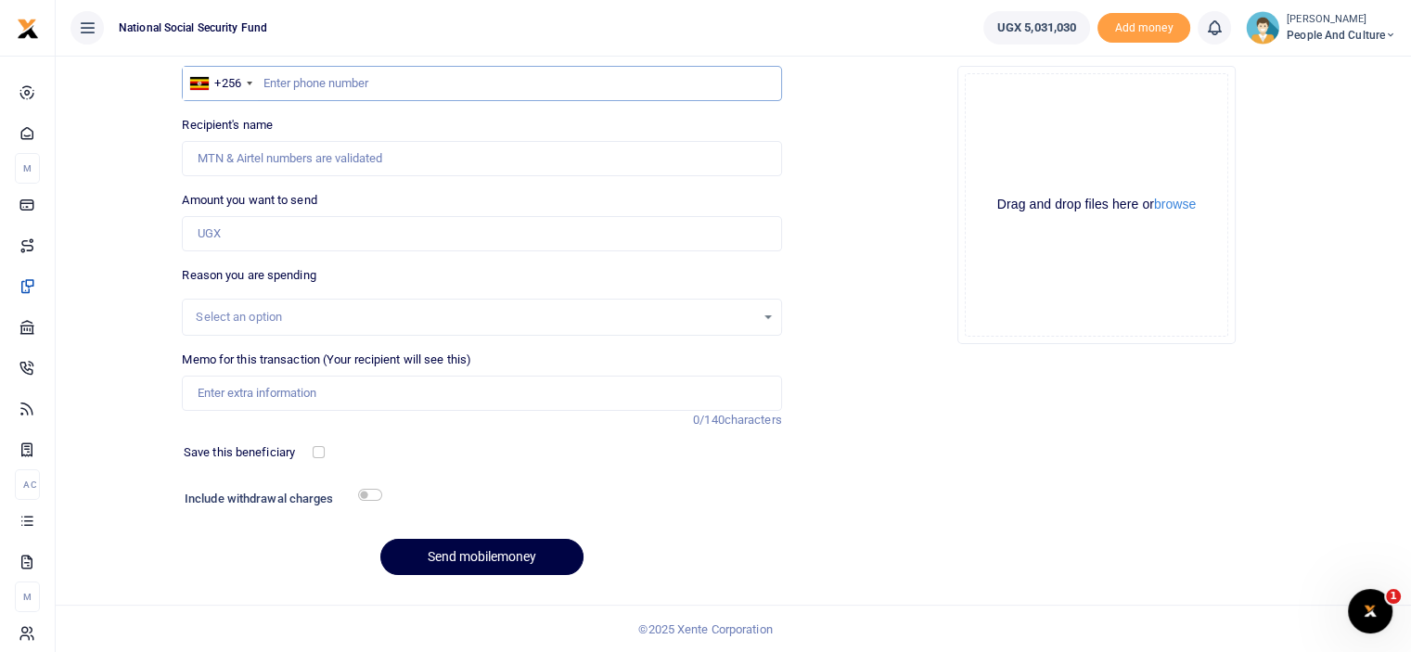
click at [340, 84] on input "text" at bounding box center [481, 83] width 599 height 35
type input "0780551491"
type input "Wilberforce Mutungi"
click at [243, 238] on input "Amount you want to send" at bounding box center [481, 233] width 599 height 35
type input "175,000"
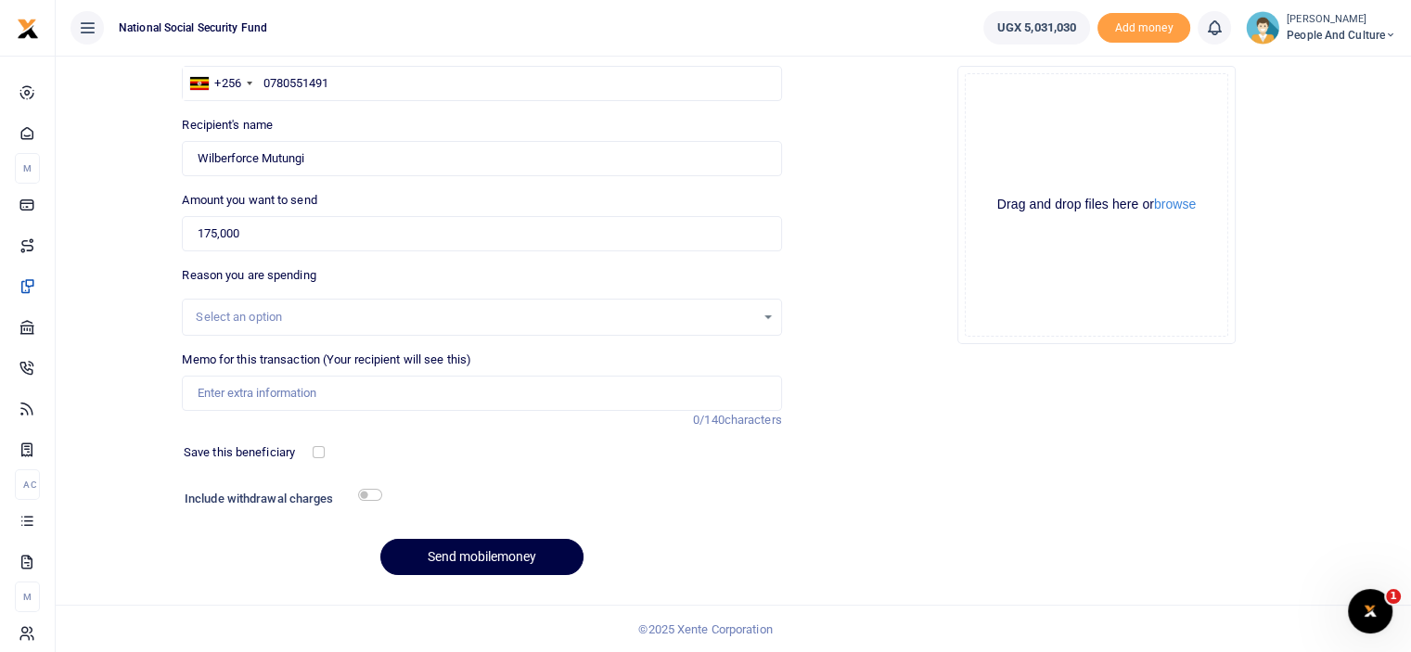
click at [1182, 192] on div "Drag and drop files here or browse Powered by Uppy" at bounding box center [1097, 205] width 264 height 264
click at [1177, 204] on button "browse" at bounding box center [1175, 205] width 42 height 14
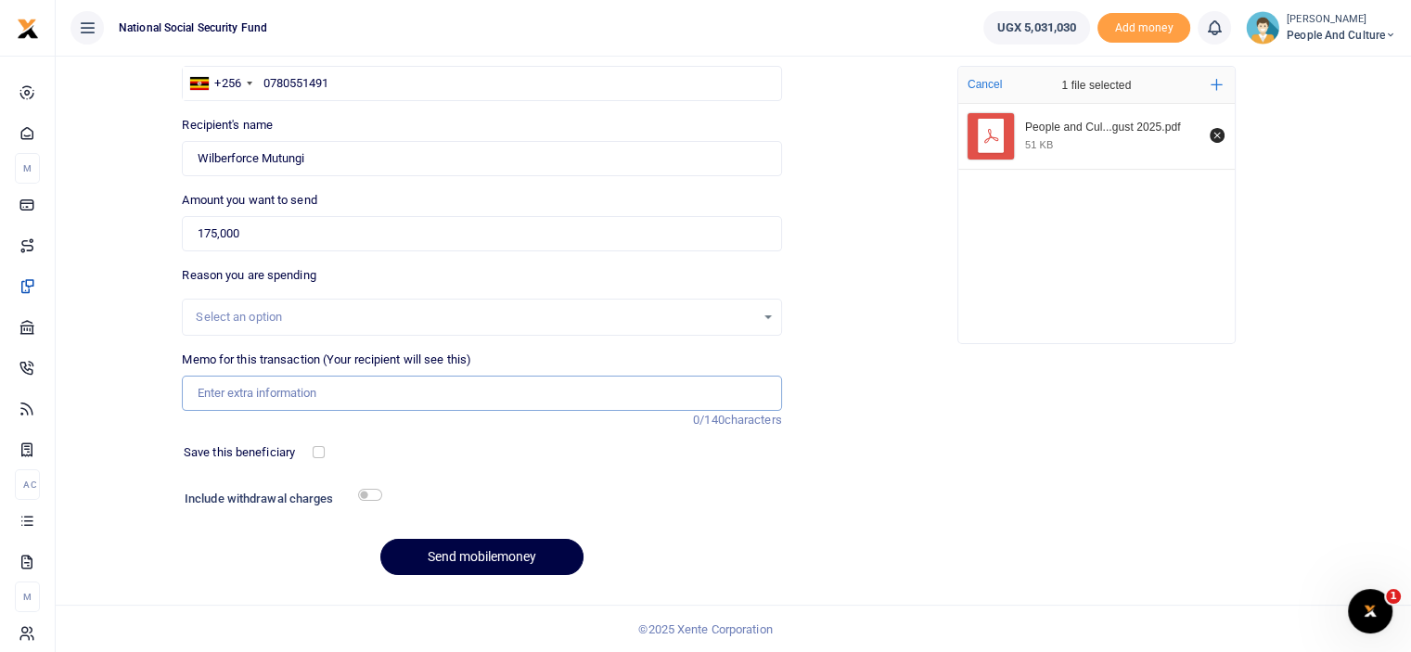
click at [252, 390] on input "Memo for this transaction (Your recipient will see this)" at bounding box center [481, 393] width 599 height 35
paste input "People and Culture Fruits and Snacks 25th to 29th August 2025"
type input "People and Culture Fruits and Snacks 25th to 29th August 2025"
click at [368, 497] on input "checkbox" at bounding box center [370, 495] width 24 height 12
checkbox input "true"
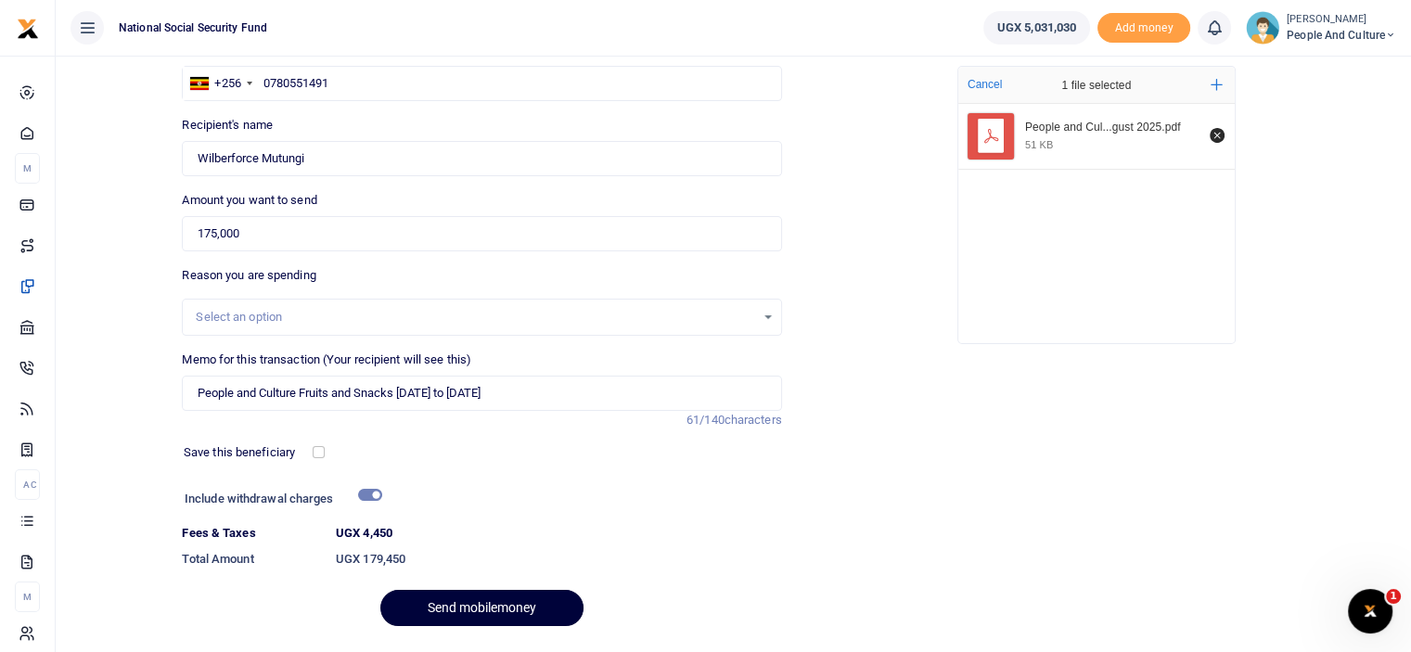
click at [500, 597] on button "Send mobilemoney" at bounding box center [481, 608] width 203 height 36
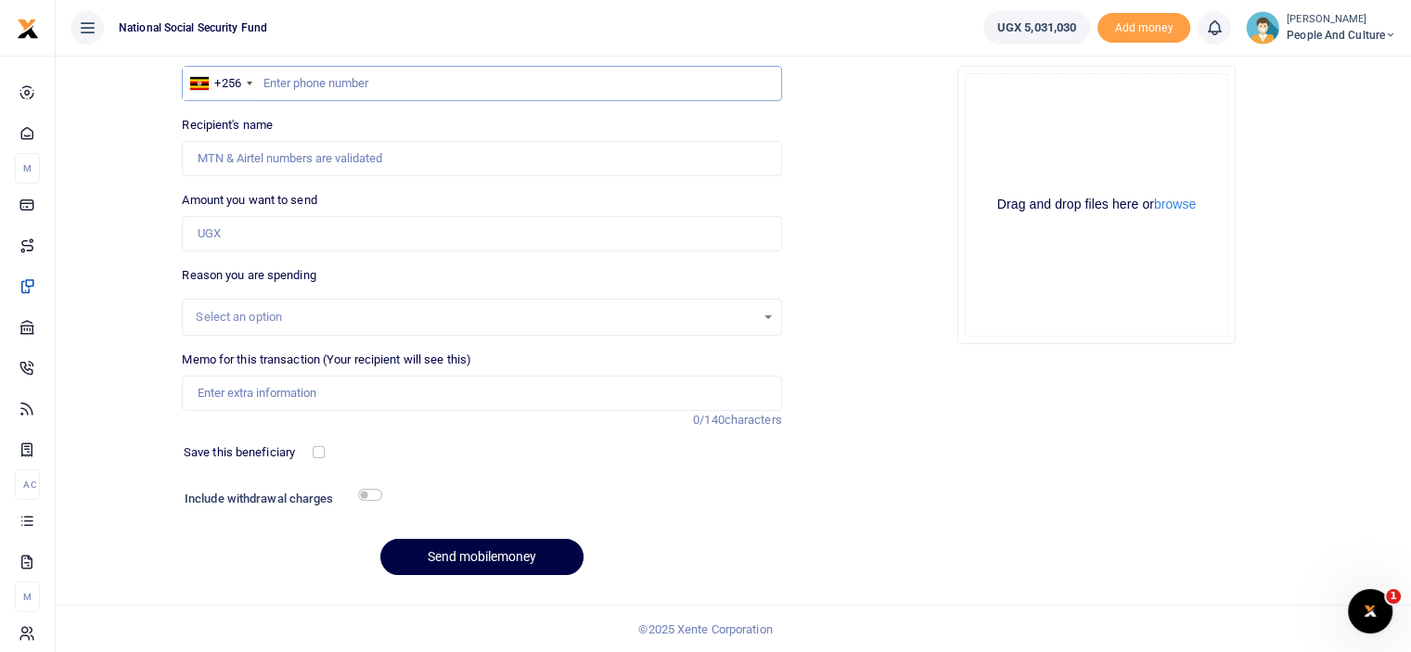
click at [371, 86] on input "text" at bounding box center [481, 83] width 599 height 35
type input "0752366445"
click at [316, 240] on input "Amount you want to send" at bounding box center [481, 233] width 599 height 35
type input "[PERSON_NAME]"
type input "110,000"
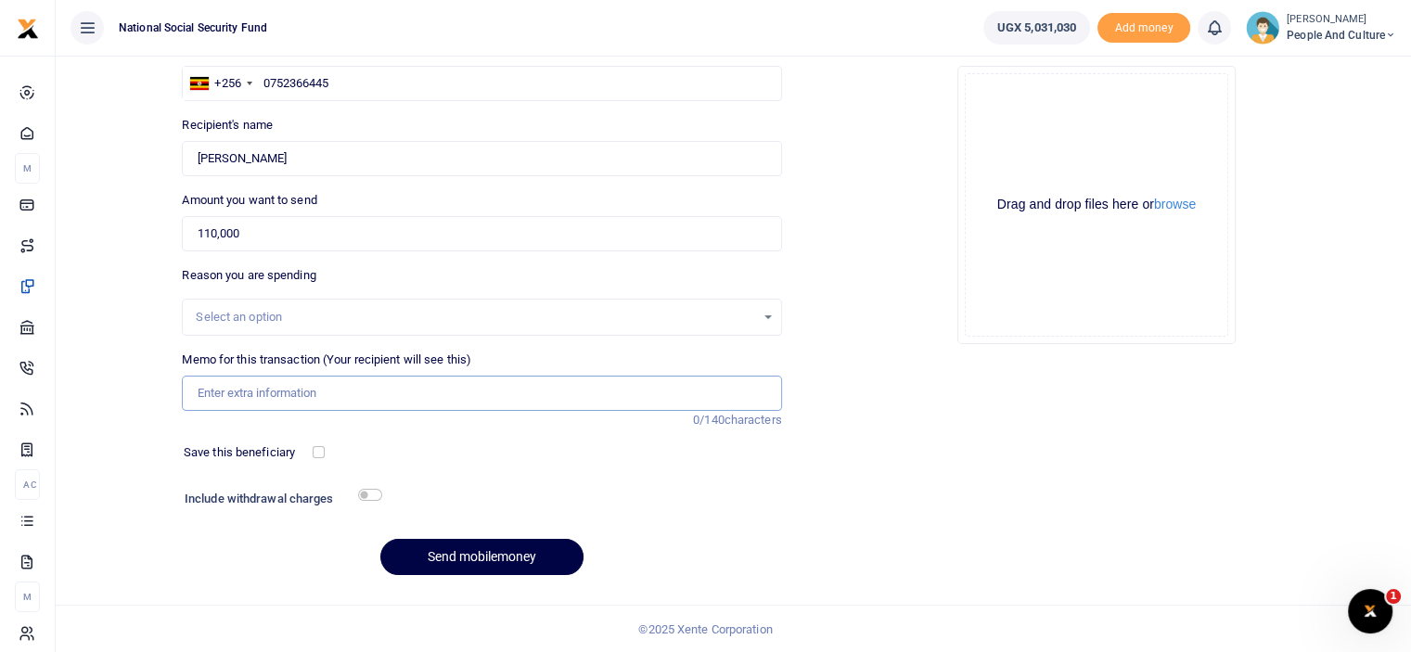
click at [312, 388] on input "Memo for this transaction (Your recipient will see this)" at bounding box center [481, 393] width 599 height 35
paste input "Fruits and Snacks for NIRA team"
type input "Fruits and Snacks for NIRA team"
click at [374, 496] on input "checkbox" at bounding box center [370, 495] width 24 height 12
checkbox input "true"
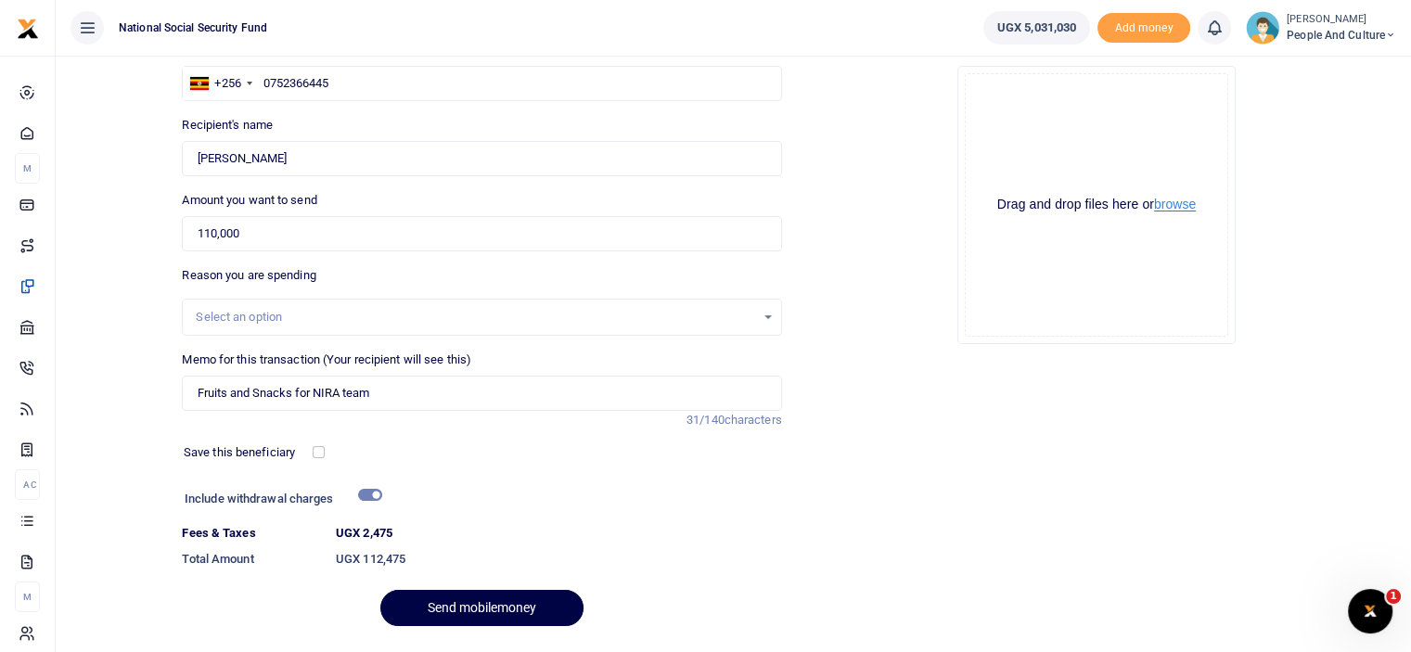
click at [1173, 198] on button "browse" at bounding box center [1175, 205] width 42 height 14
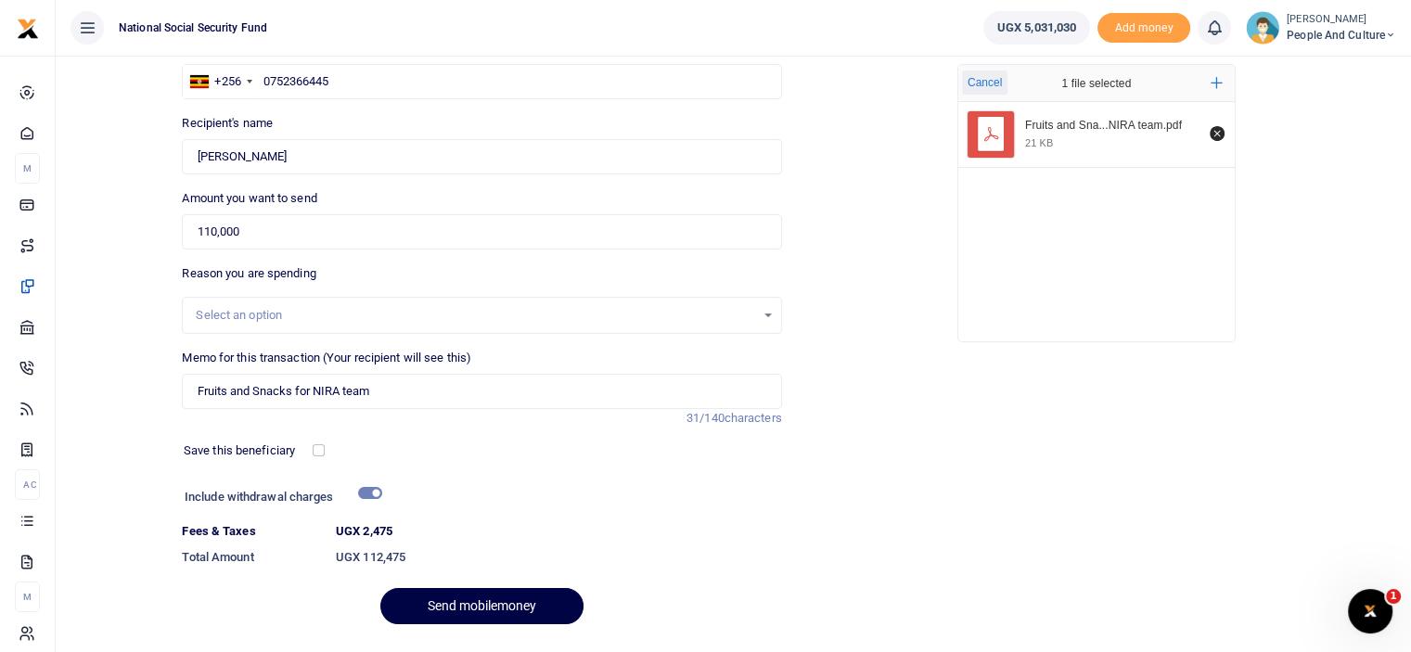
scroll to position [186, 0]
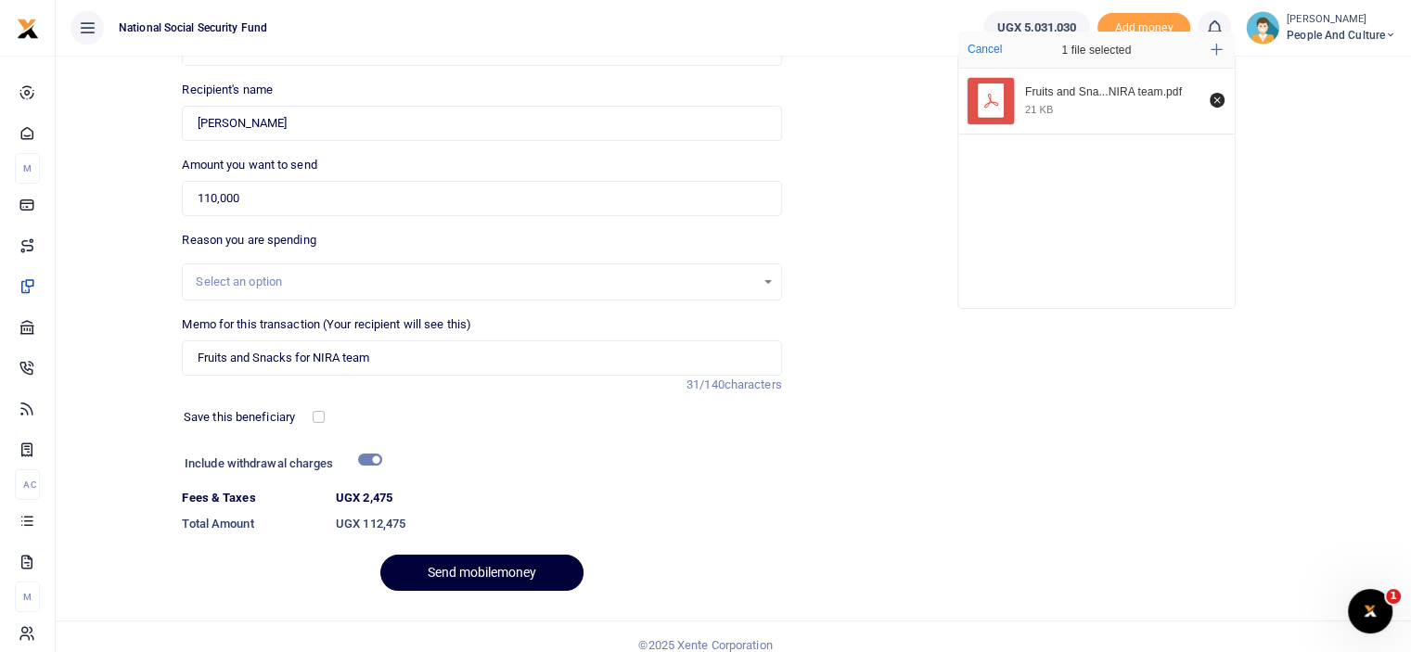
click at [455, 564] on button "Send mobilemoney" at bounding box center [481, 573] width 203 height 36
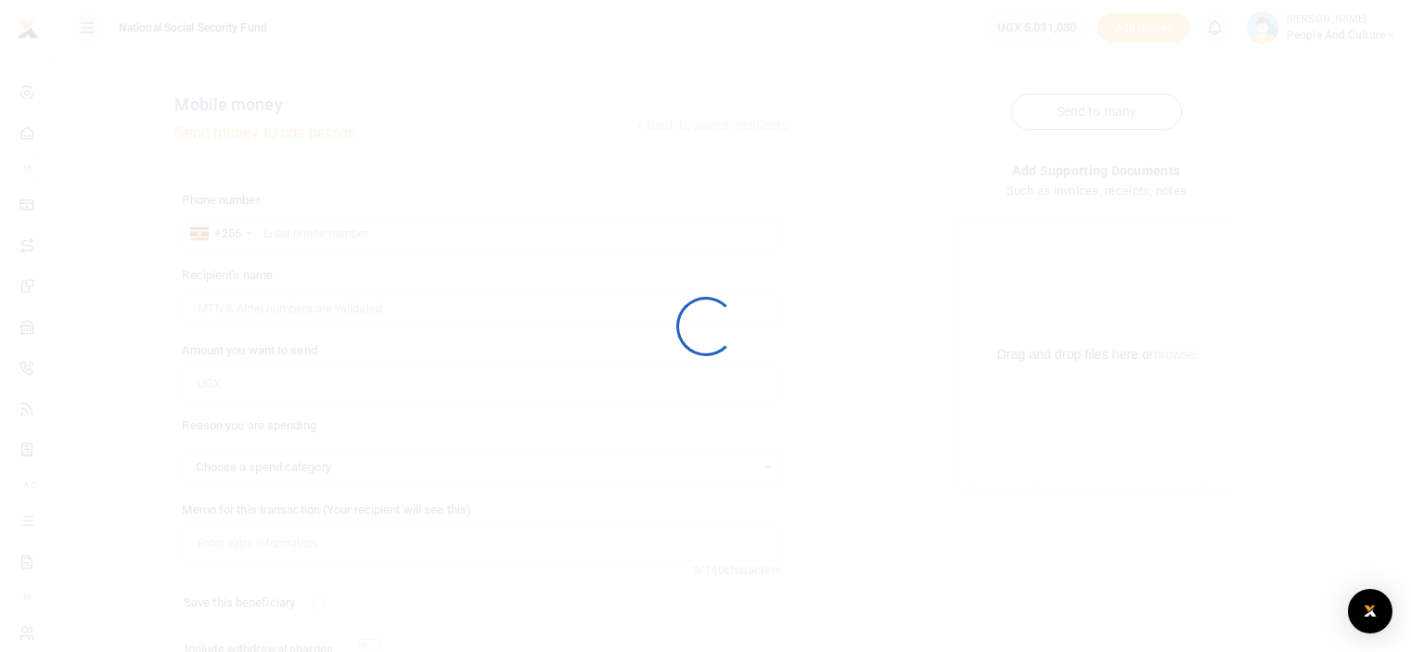
scroll to position [150, 0]
select select
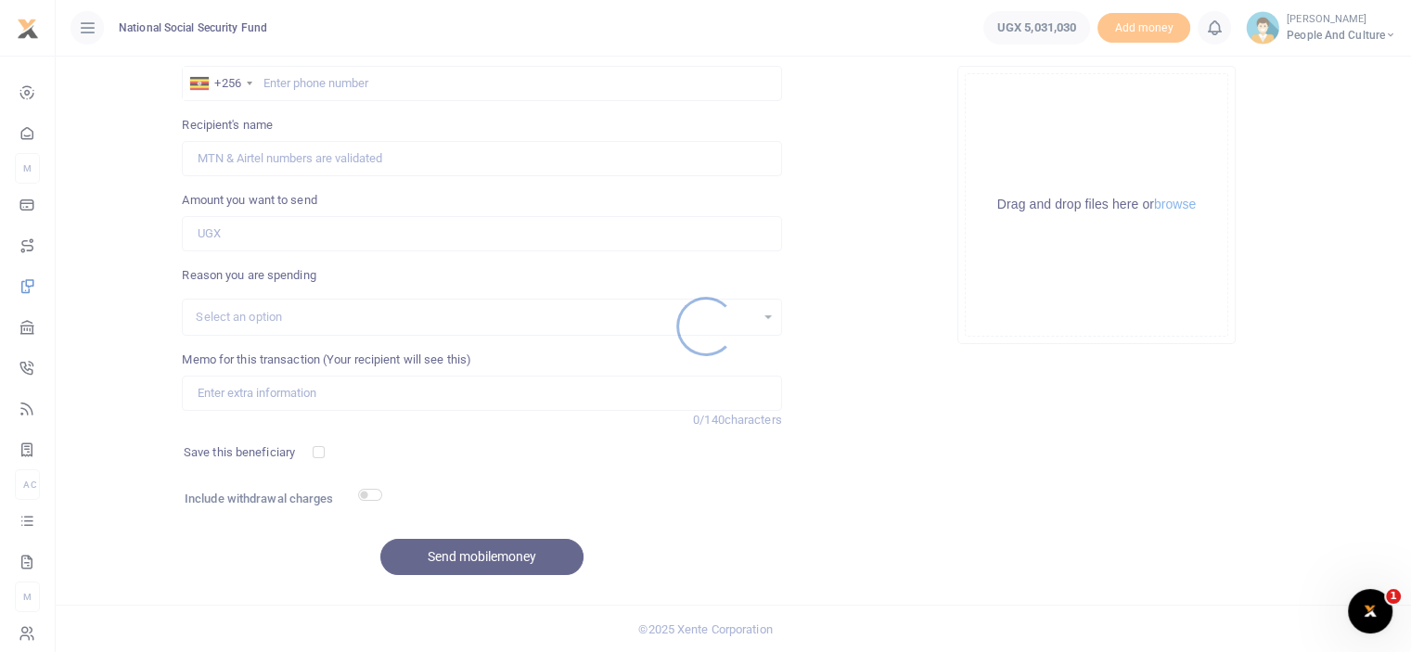
scroll to position [0, 0]
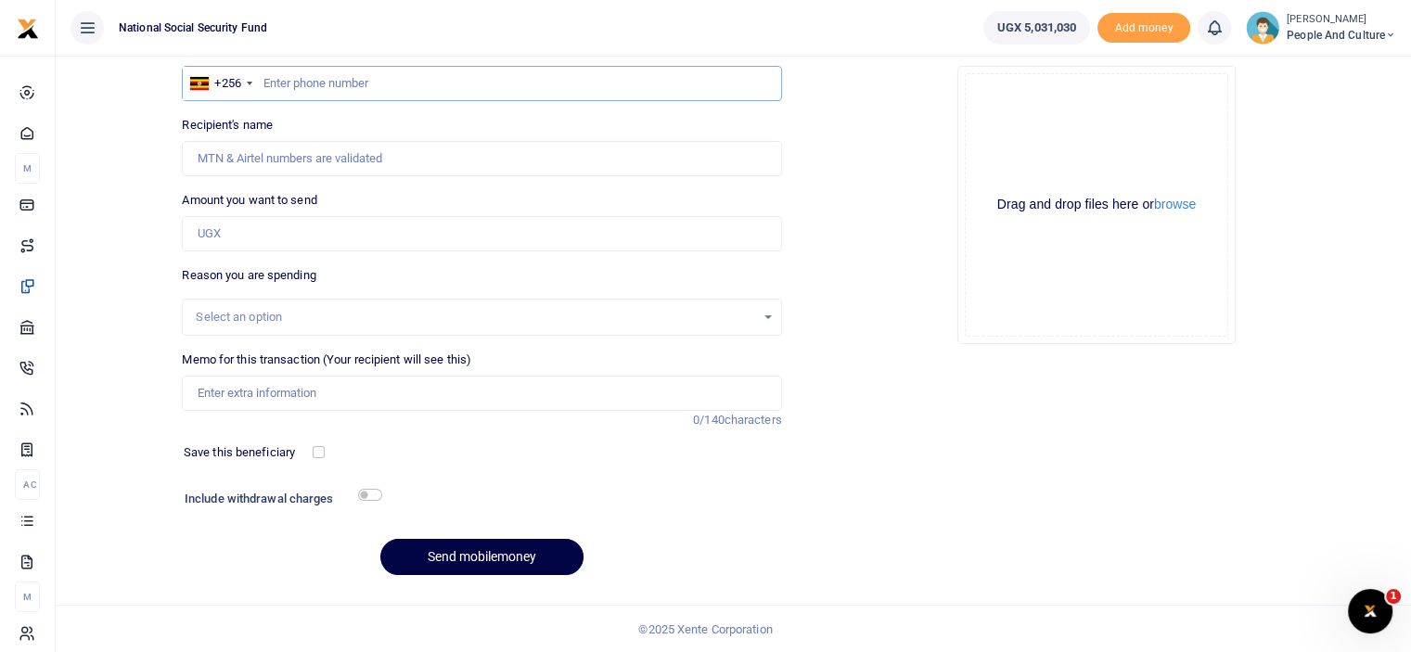
click at [345, 91] on input "text" at bounding box center [481, 83] width 599 height 35
click at [359, 496] on input "checkbox" at bounding box center [370, 495] width 24 height 12
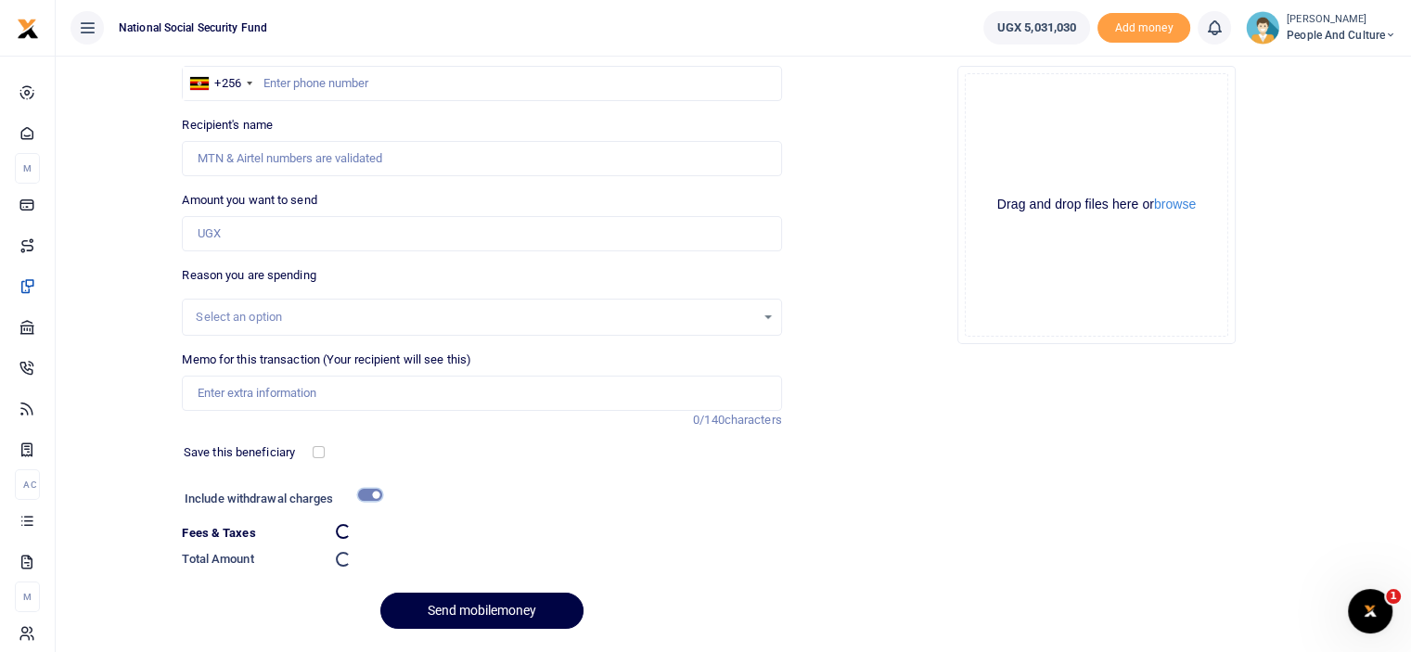
checkbox input "false"
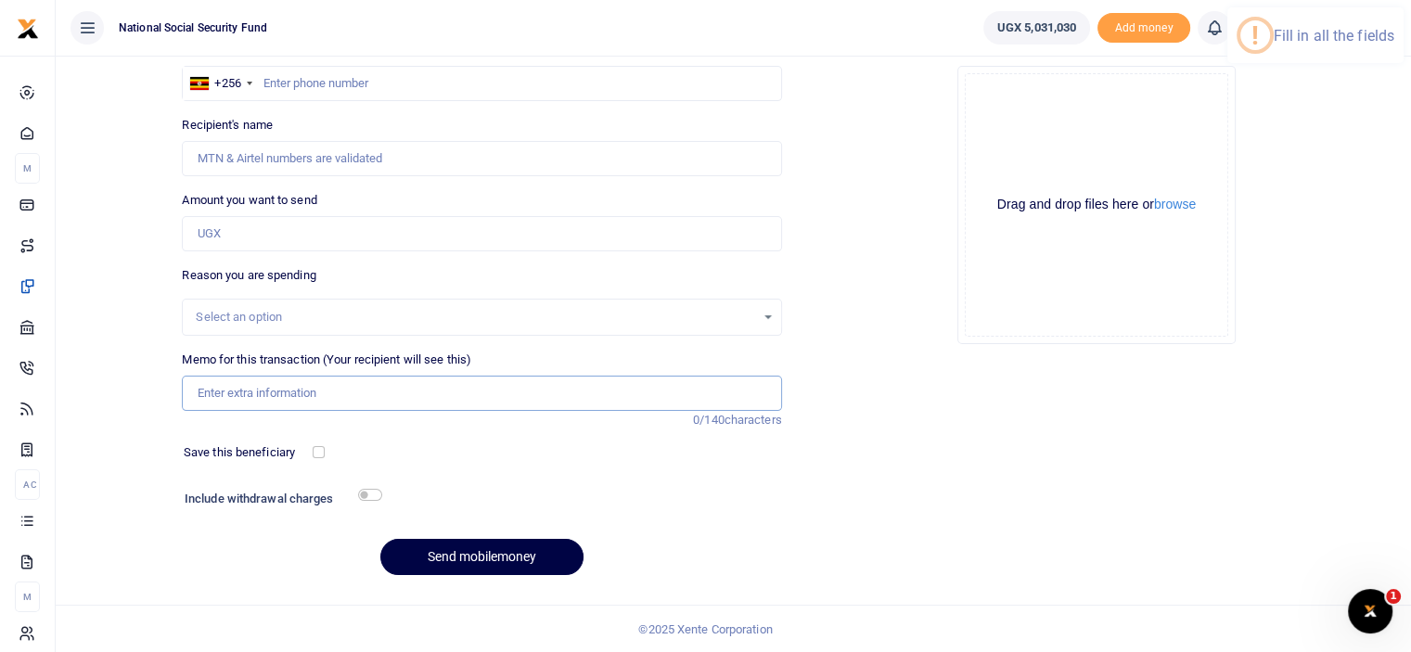
click at [296, 393] on input "Memo for this transaction (Your recipient will see this)" at bounding box center [481, 393] width 599 height 35
drag, startPoint x: 245, startPoint y: 205, endPoint x: 240, endPoint y: 213, distance: 9.6
click at [245, 205] on label "Amount you want to send" at bounding box center [249, 200] width 135 height 19
click at [245, 216] on input "Amount you want to send" at bounding box center [481, 233] width 599 height 35
click at [231, 230] on input "Amount you want to send" at bounding box center [481, 233] width 599 height 35
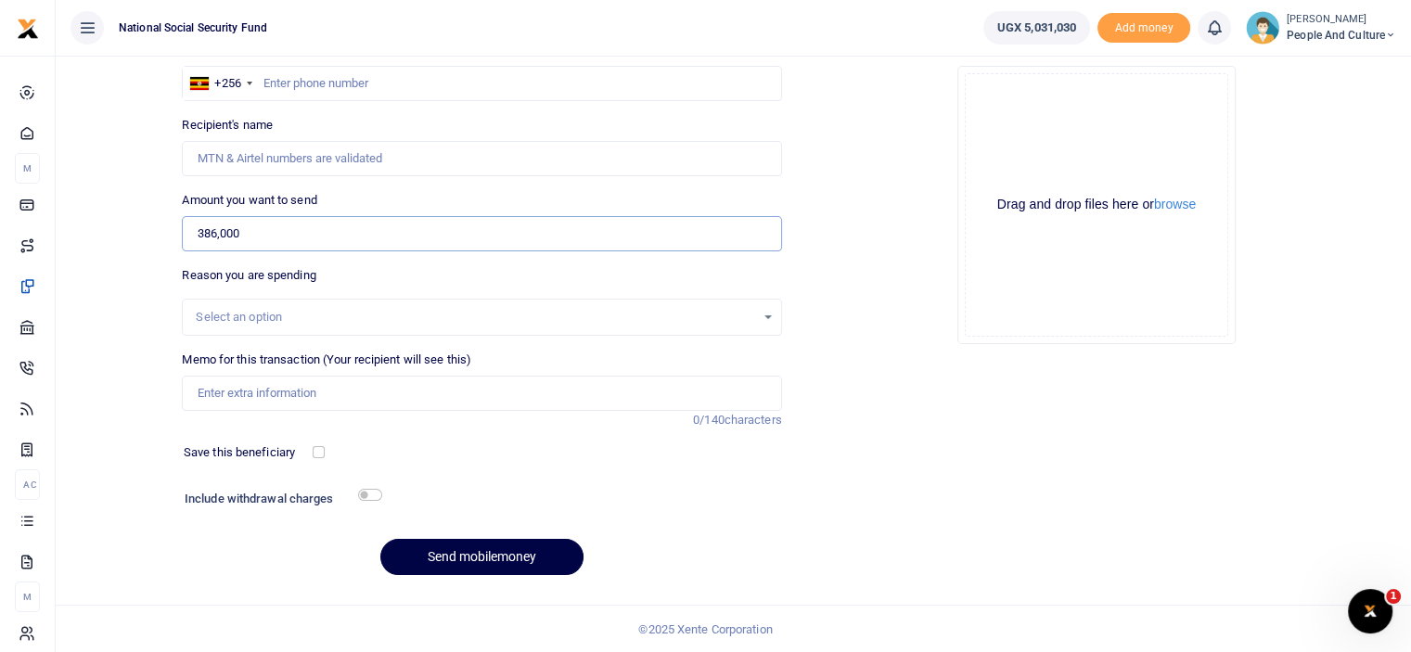
type input "386,000"
click at [329, 94] on input "text" at bounding box center [481, 83] width 599 height 35
type input "0752366445"
click at [1182, 207] on button "browse" at bounding box center [1175, 205] width 42 height 14
type input "Gonda Moses"
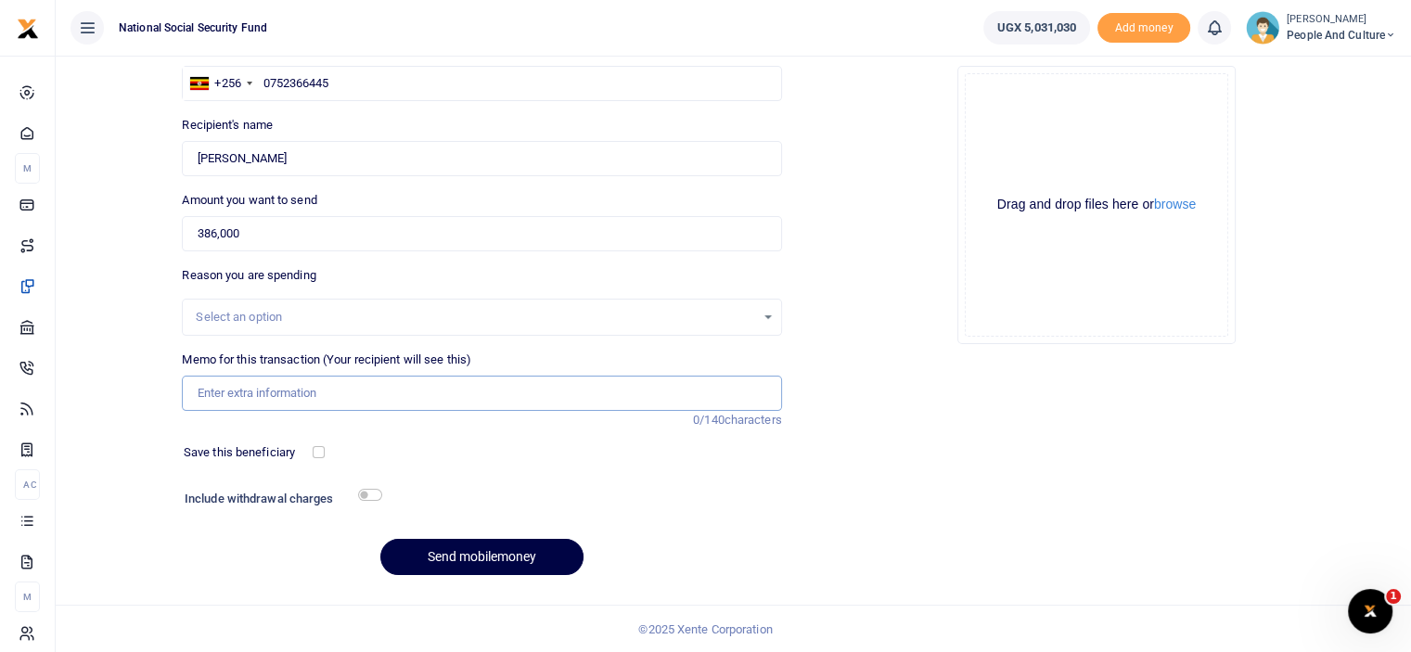
click at [239, 386] on input "Memo for this transaction (Your recipient will see this)" at bounding box center [481, 393] width 599 height 35
paste input "Road toll, airport parking and driving permit renewal"
click at [251, 391] on input "Road toll, airport parking and driving permit renewal" at bounding box center [481, 393] width 599 height 35
type input "Road toll airport parking and driving permit renewal"
click at [1179, 201] on button "browse" at bounding box center [1175, 205] width 42 height 14
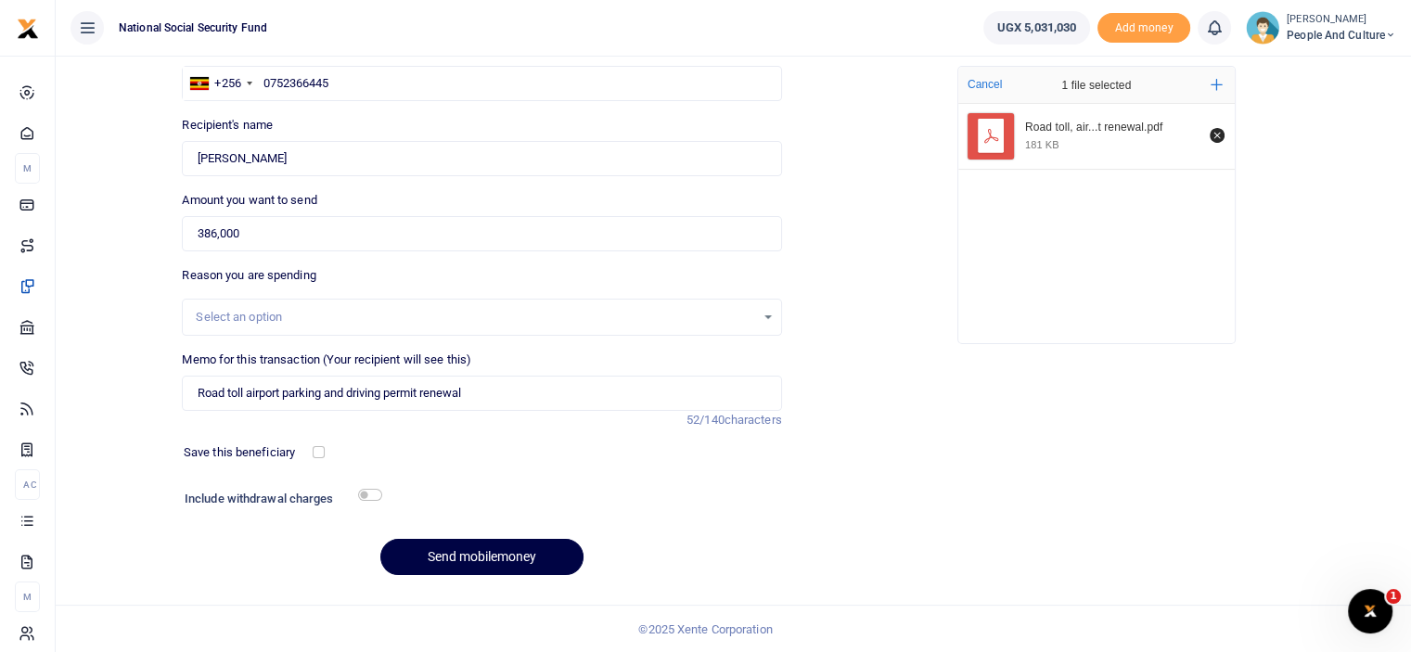
click at [360, 487] on div "Include withdrawal charges" at bounding box center [279, 501] width 204 height 30
click at [364, 495] on input "checkbox" at bounding box center [370, 495] width 24 height 12
checkbox input "true"
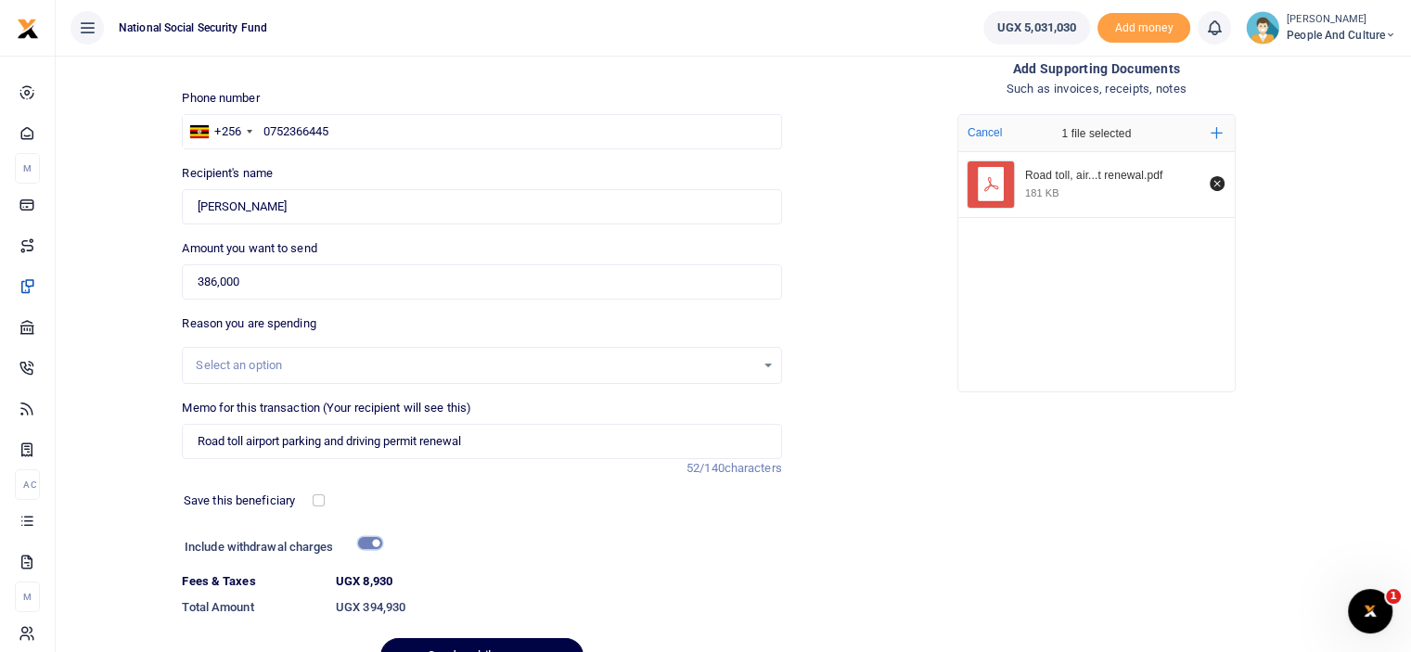
scroll to position [201, 0]
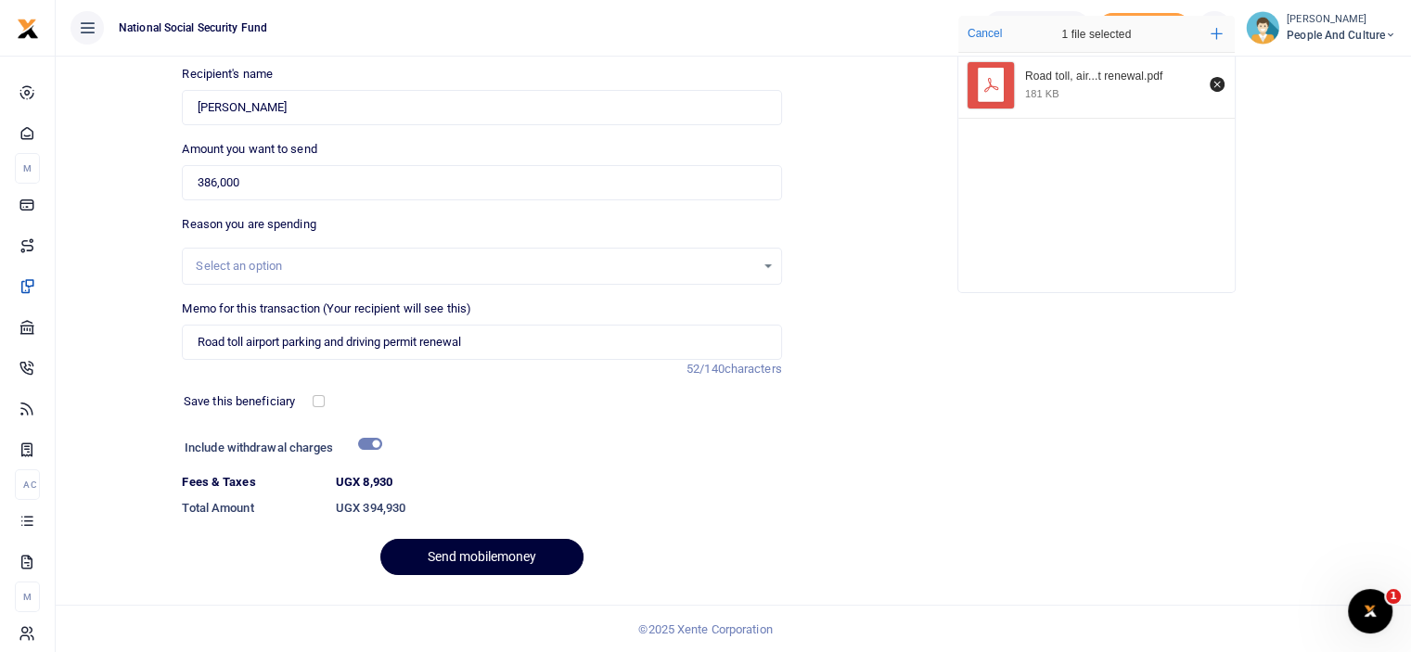
click at [455, 560] on button "Send mobilemoney" at bounding box center [481, 557] width 203 height 36
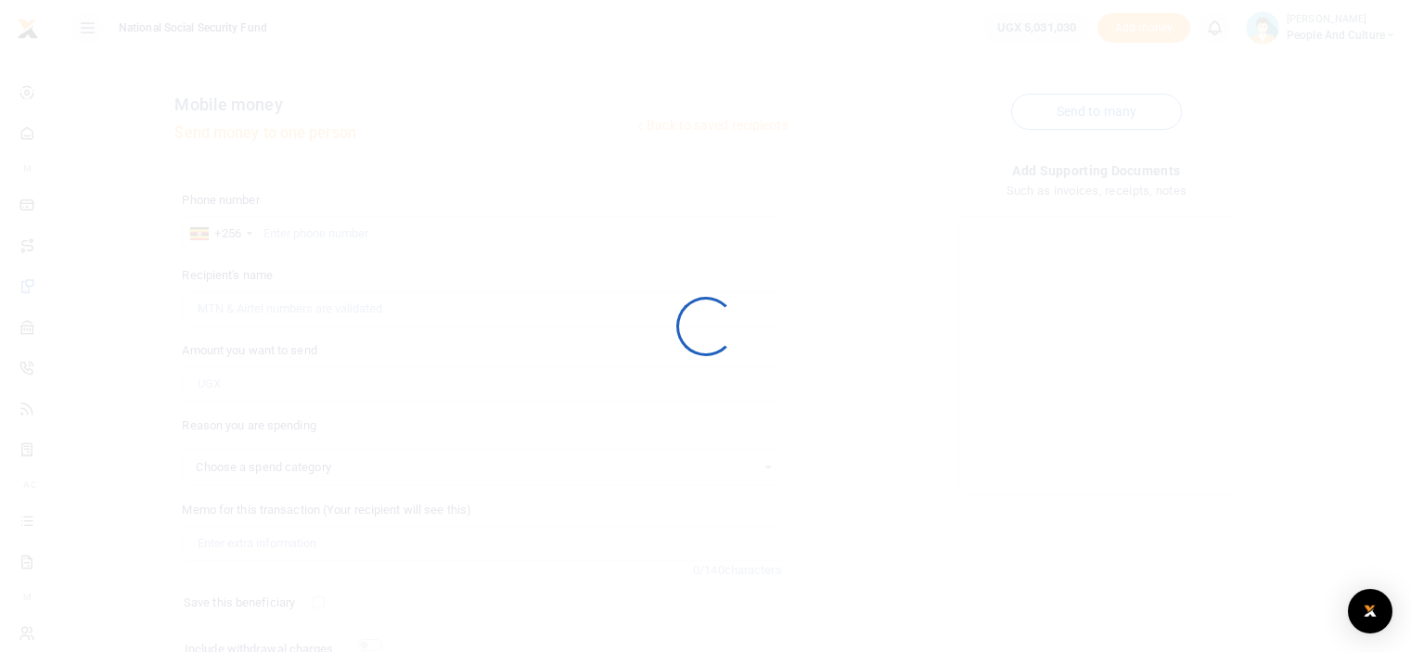
select select
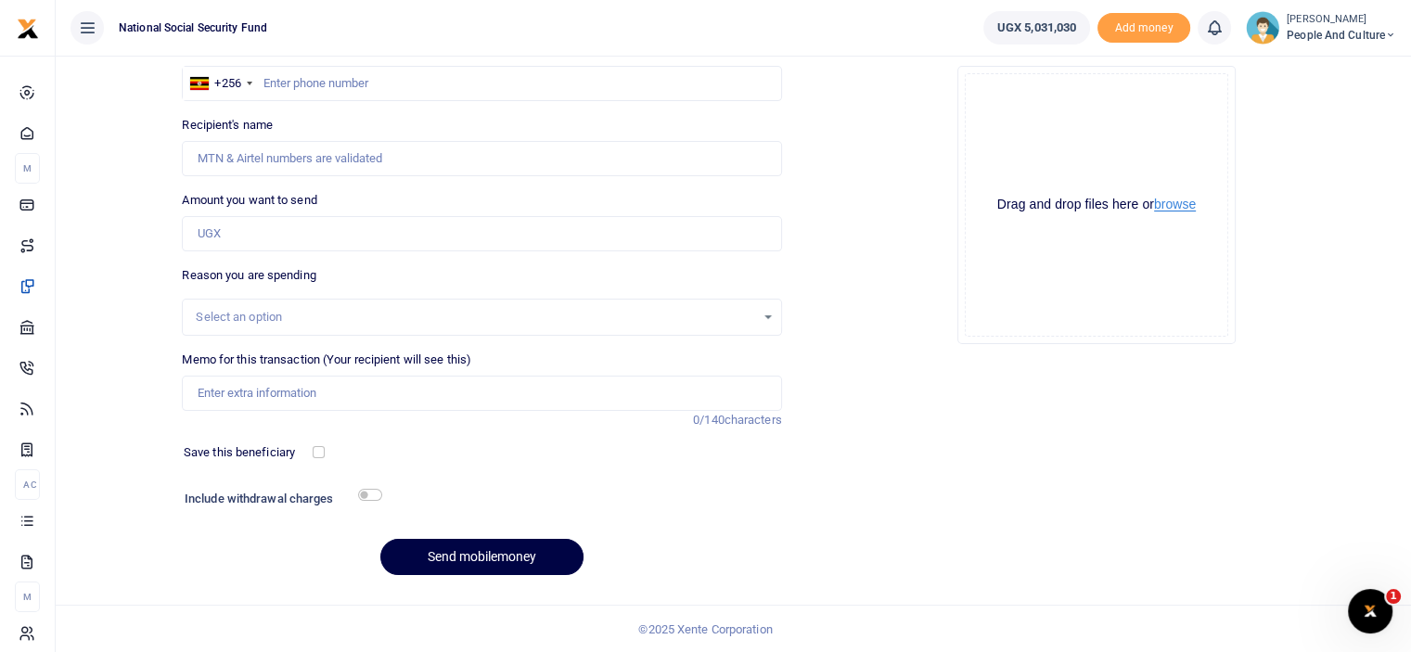
click at [1179, 198] on button "browse" at bounding box center [1175, 205] width 42 height 14
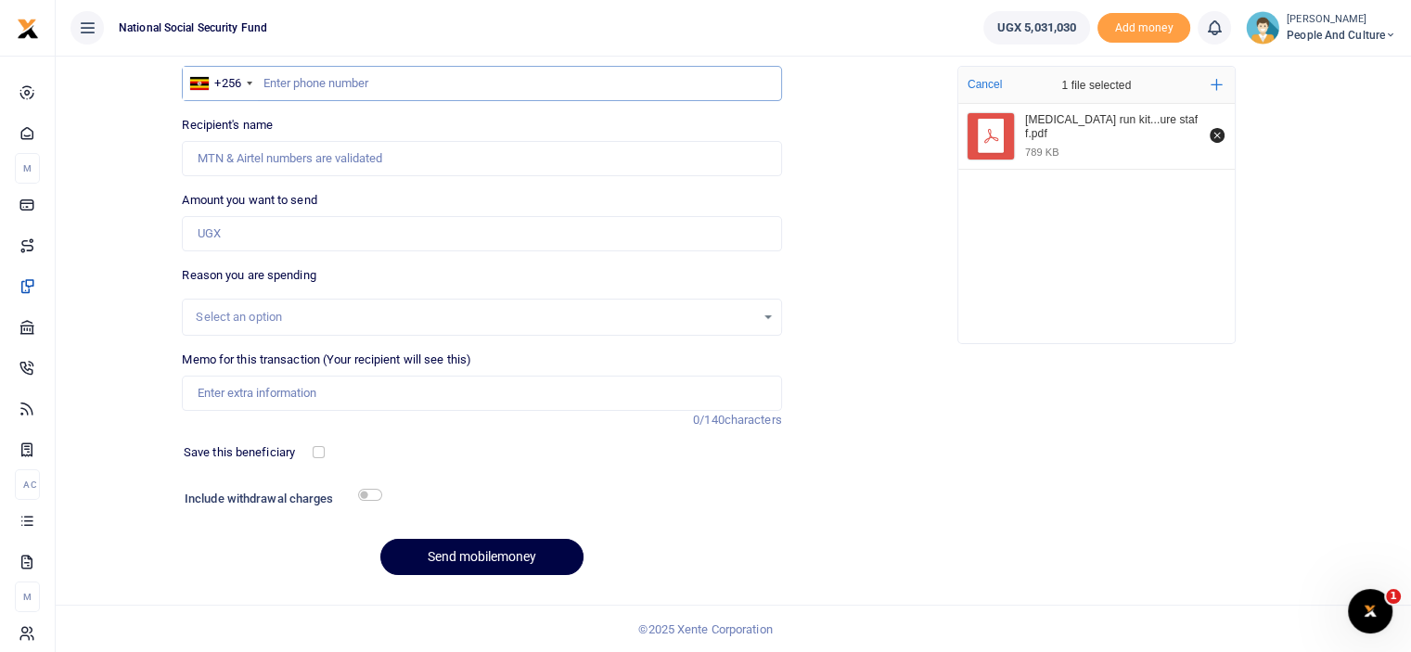
click at [339, 75] on input "text" at bounding box center [481, 83] width 599 height 35
type input "0785486474"
click at [297, 236] on input "Amount you want to send" at bounding box center [481, 233] width 599 height 35
type input "[PERSON_NAME] [PERSON_NAME]"
paste input "[MEDICAL_DATA] run kits for people and culture staff"
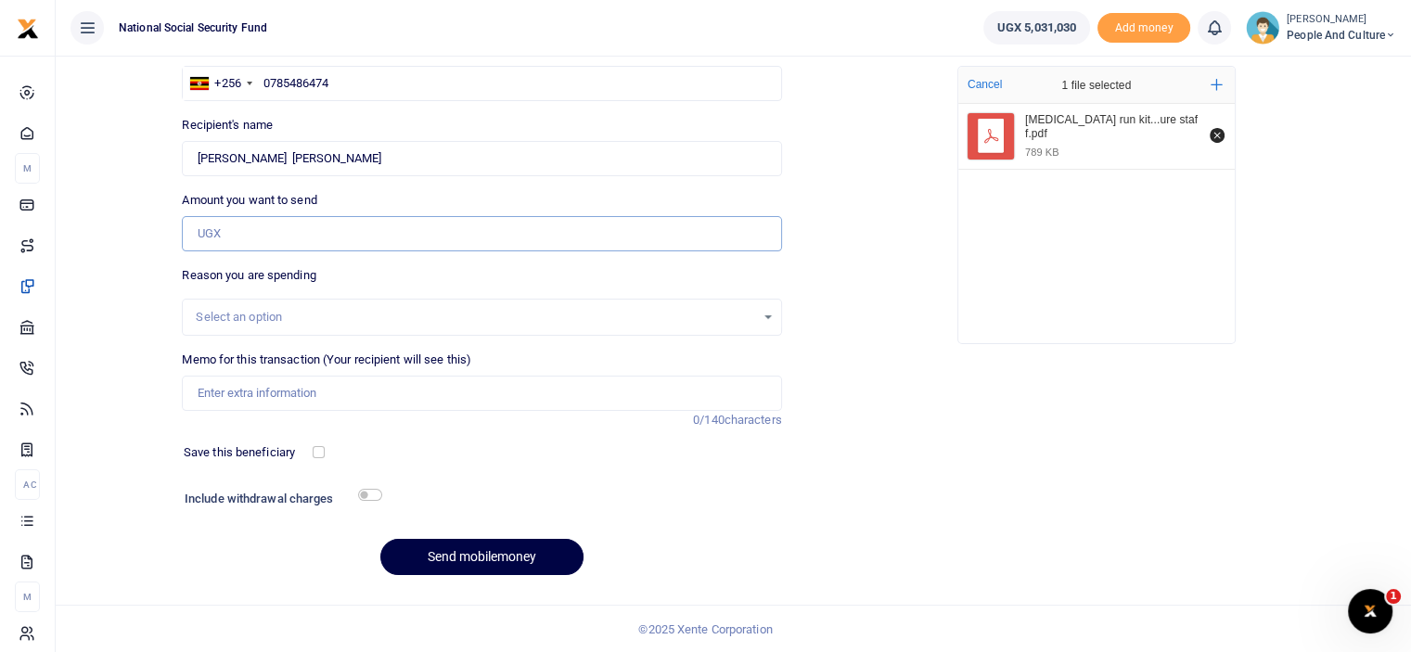
type input "[MEDICAL_DATA] run kits for people and culture staff"
drag, startPoint x: 445, startPoint y: 240, endPoint x: 178, endPoint y: 233, distance: 267.4
click at [178, 233] on div "Amount you want to send [MEDICAL_DATA] run kits for people and culture staff Am…" at bounding box center [481, 221] width 614 height 60
type input "600,000"
click at [267, 384] on input "Memo for this transaction (Your recipient will see this)" at bounding box center [481, 393] width 599 height 35
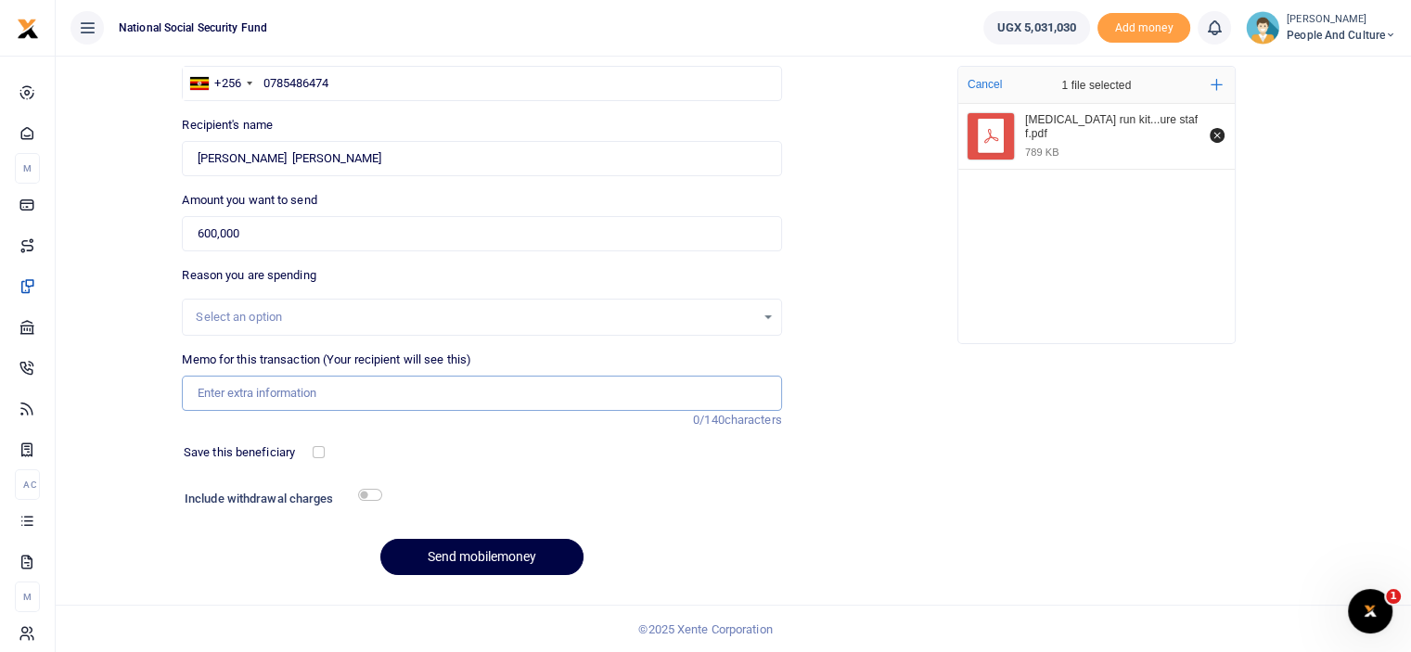
paste input "[MEDICAL_DATA] run kits for people and culture staff"
type input "[MEDICAL_DATA] run kits for people and culture staff"
click at [365, 504] on h6 "Include withdrawal charges" at bounding box center [279, 499] width 189 height 15
click at [369, 493] on input "checkbox" at bounding box center [370, 495] width 24 height 12
checkbox input "true"
